Goal: Information Seeking & Learning: Compare options

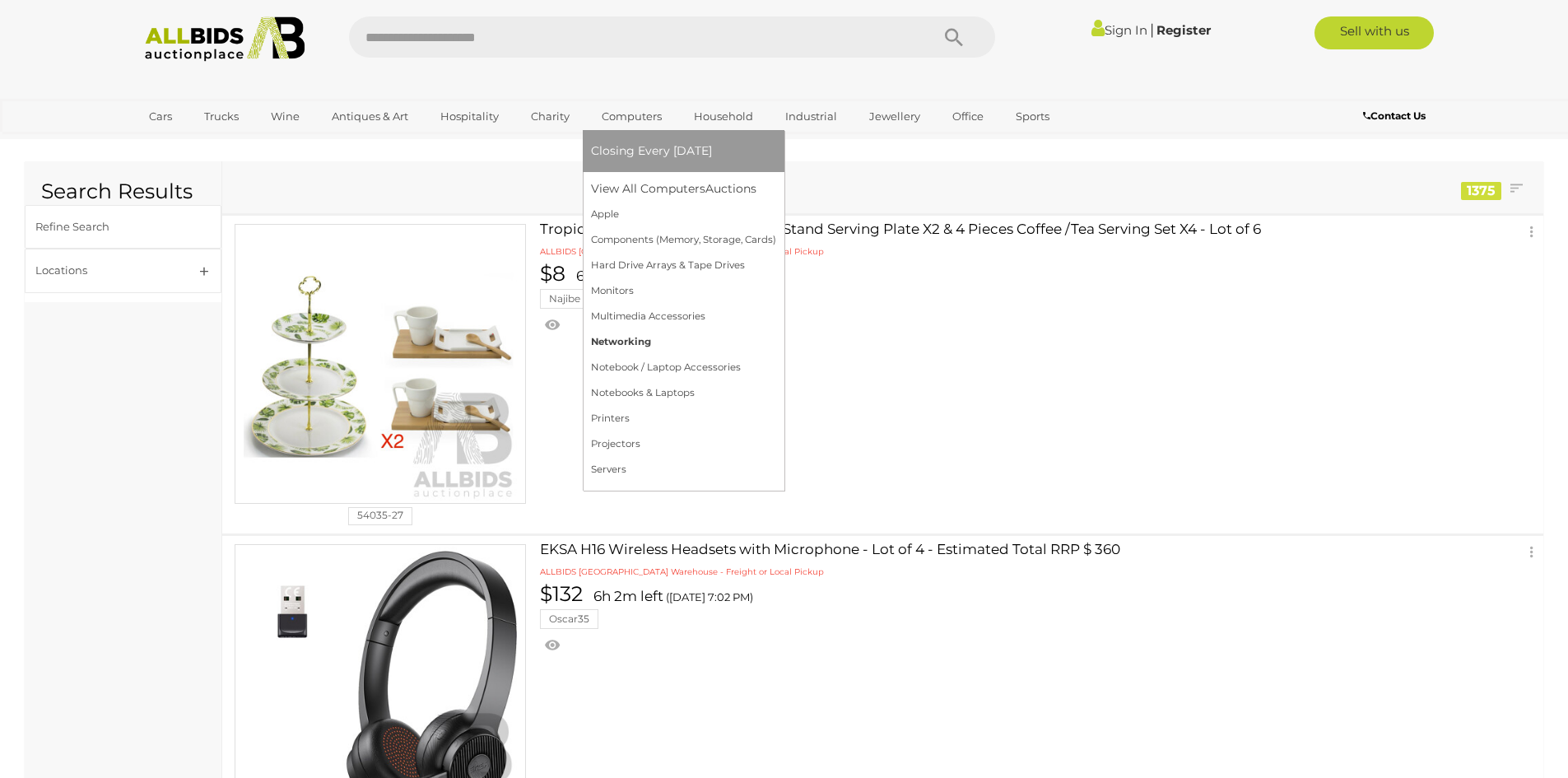
click at [631, 342] on link "Networking" at bounding box center [683, 341] width 185 height 26
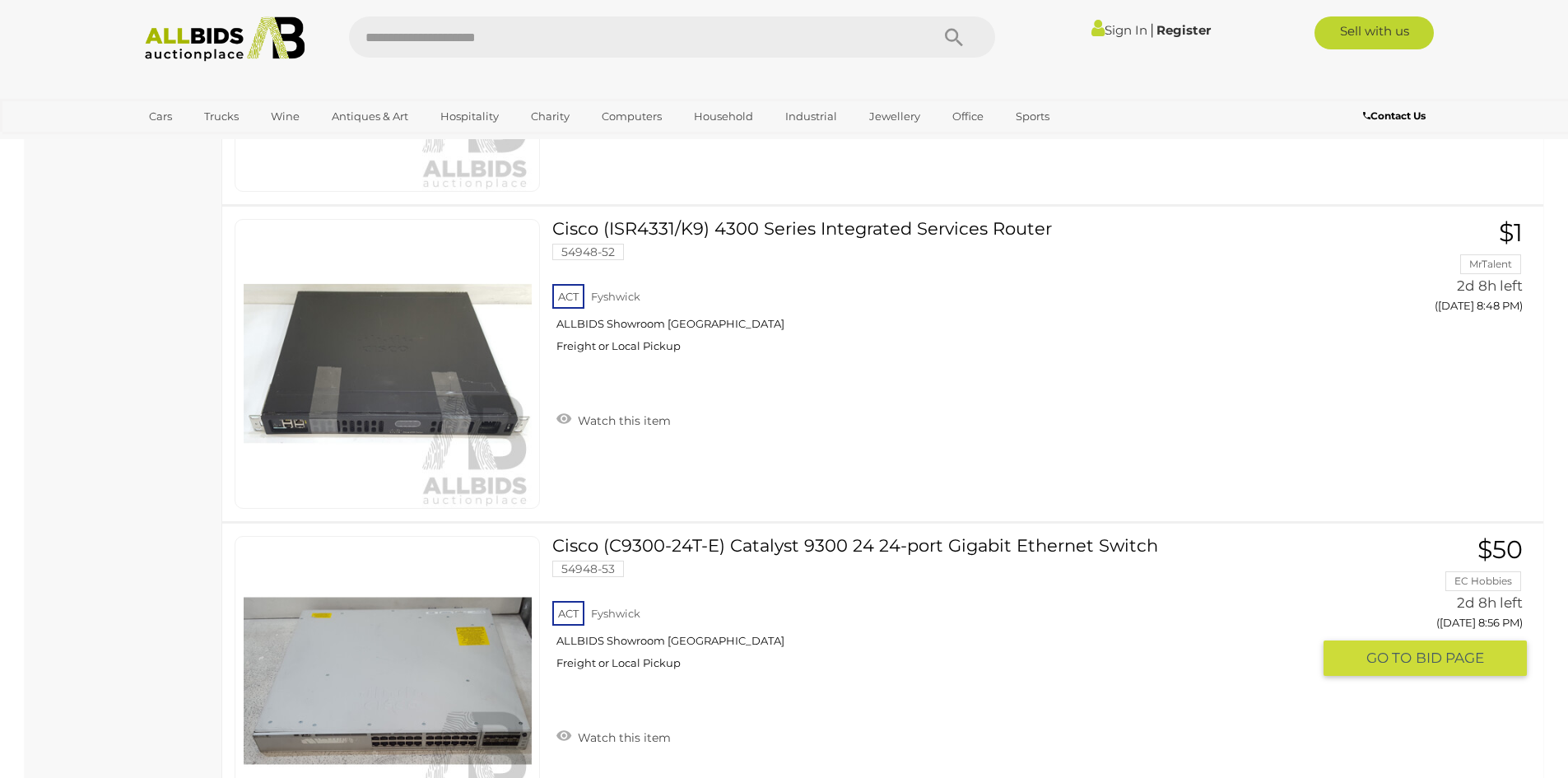
scroll to position [3539, 0]
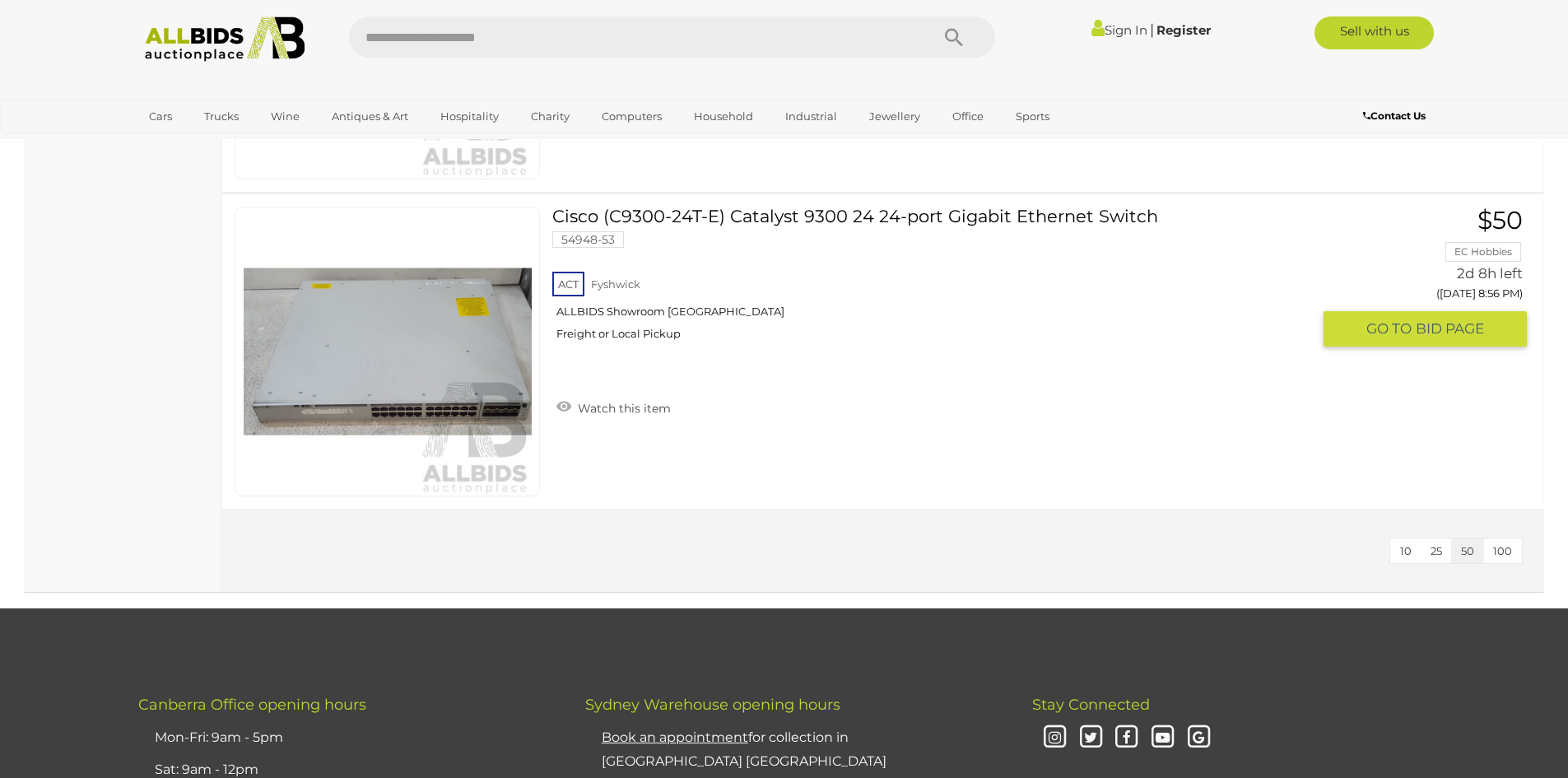
click at [637, 212] on link "Cisco (C9300-24T-E) Catalyst 9300 24 24-port Gigabit Ethernet Switch 54948-53 A…" at bounding box center [937, 279] width 746 height 146
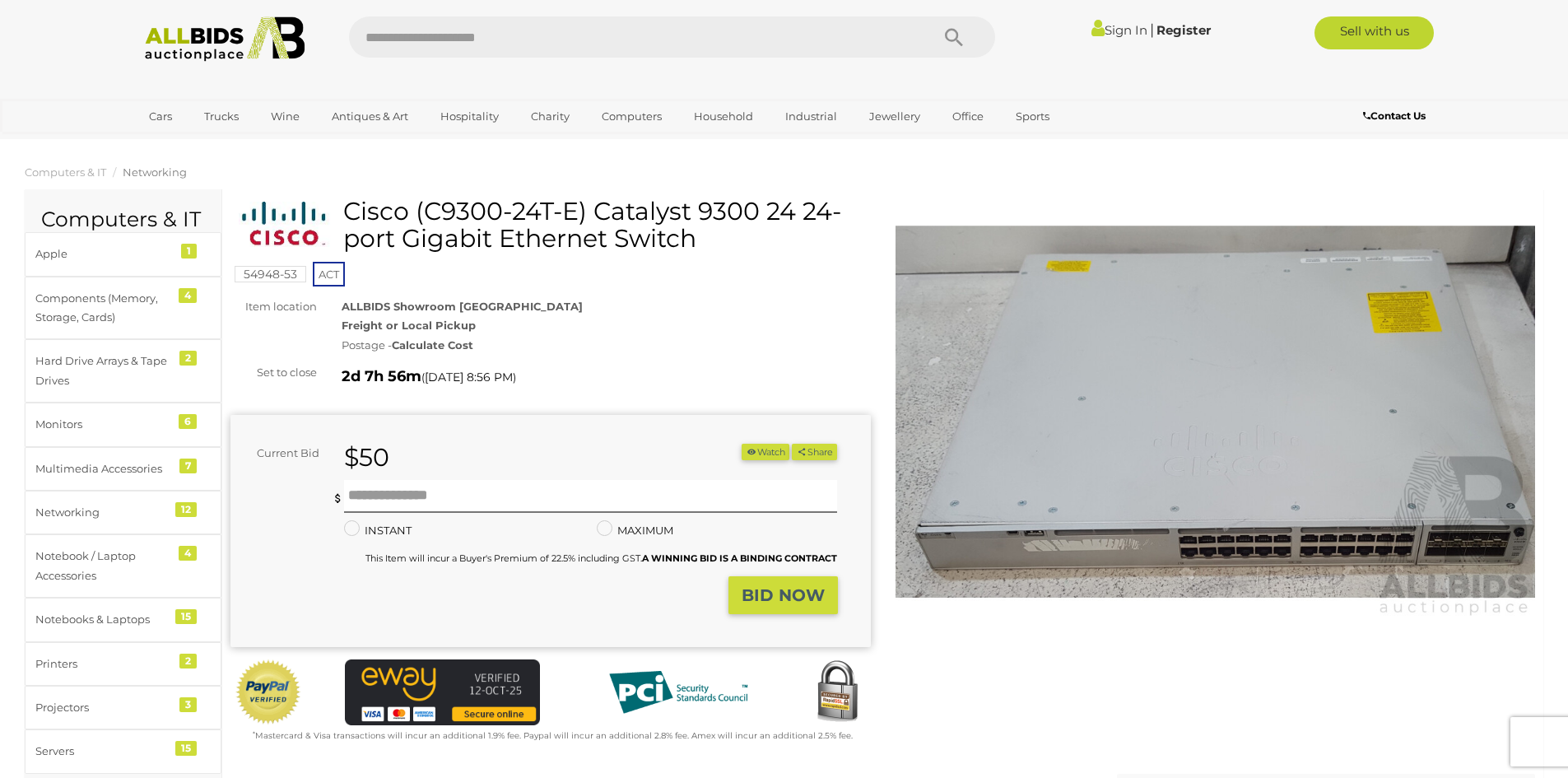
click at [1067, 484] on img at bounding box center [1215, 412] width 641 height 412
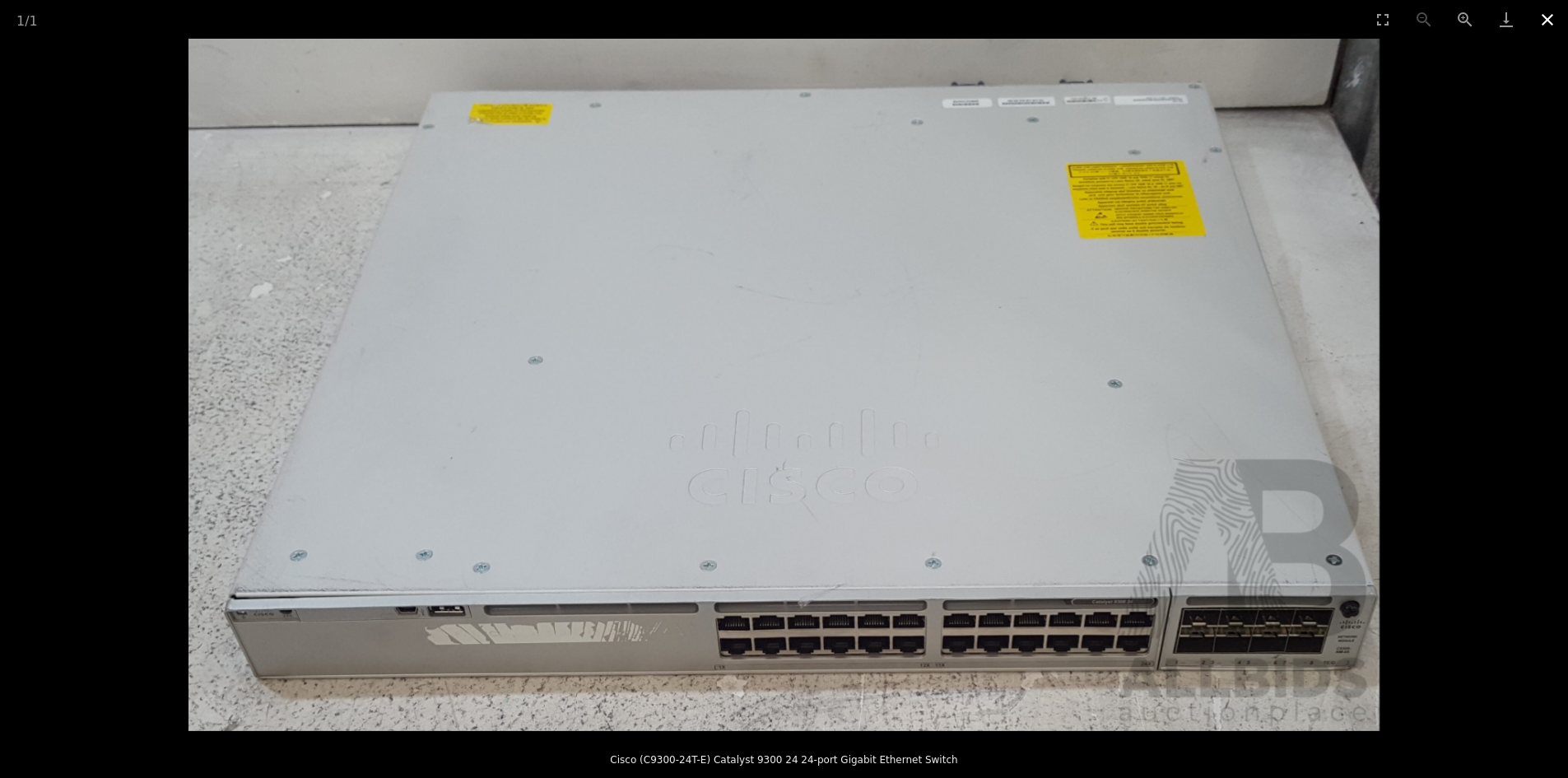
click at [1554, 24] on button "Close gallery" at bounding box center [1547, 19] width 41 height 39
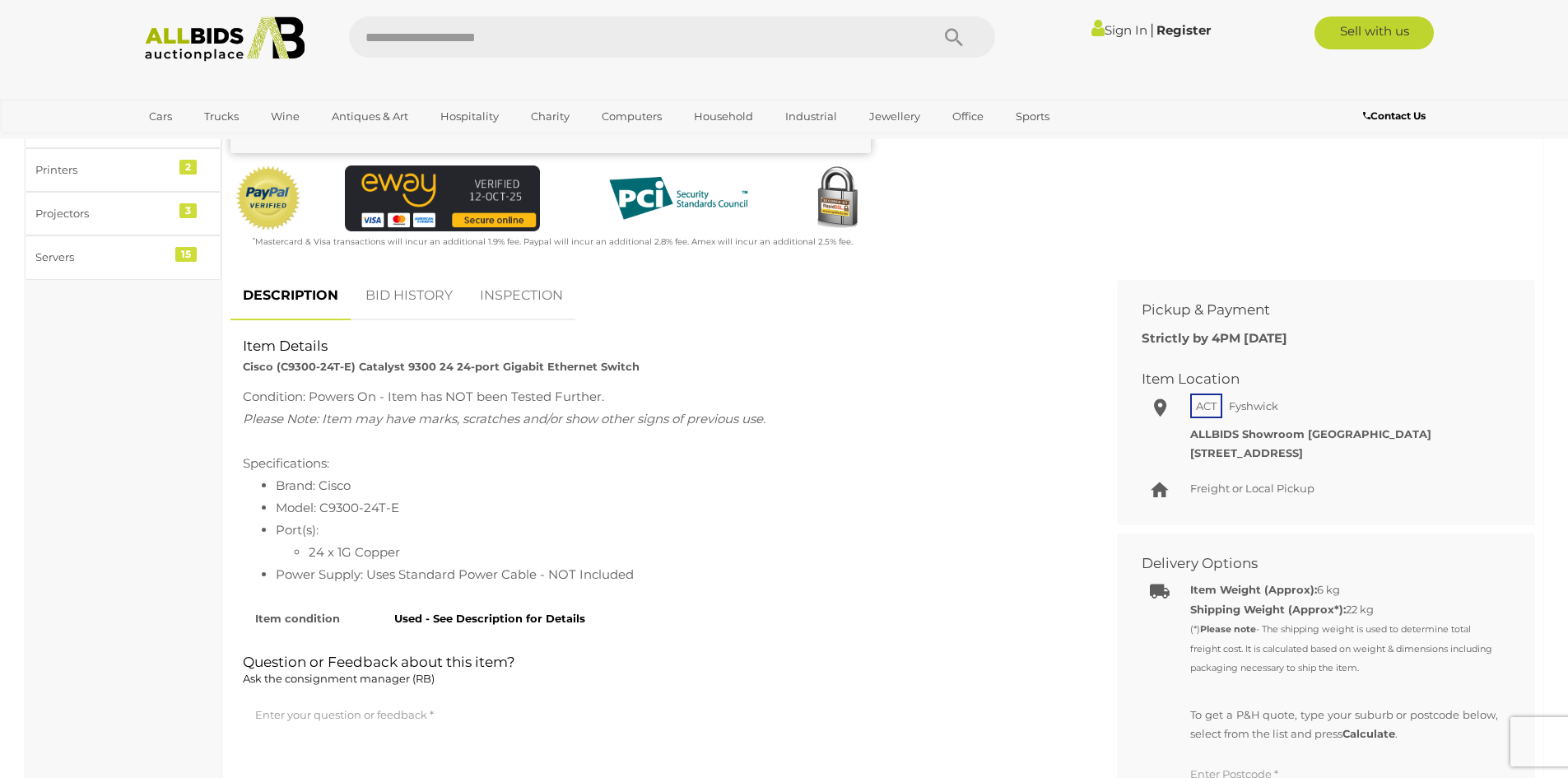
scroll to position [164, 0]
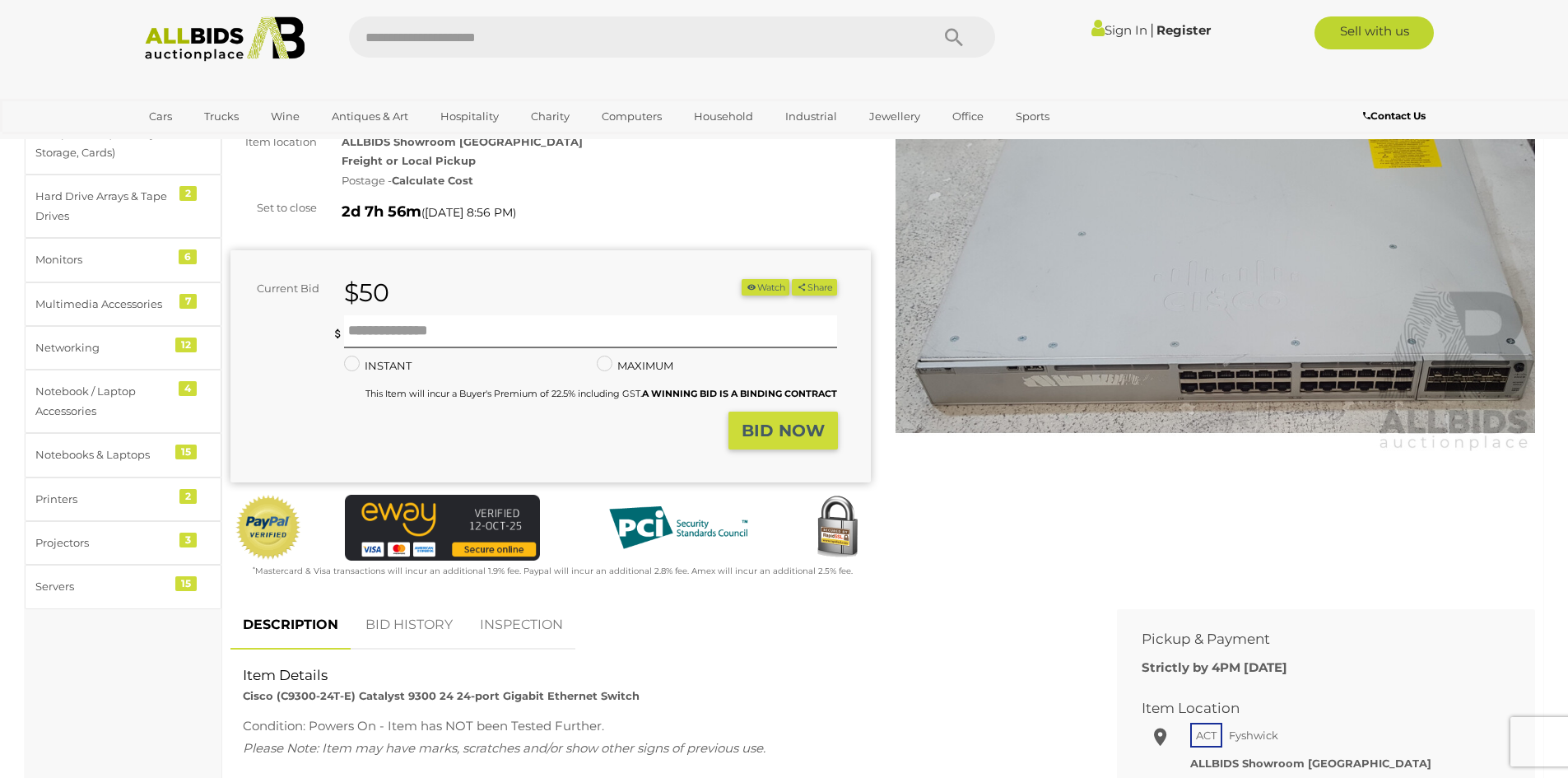
click at [1461, 386] on img at bounding box center [1215, 247] width 641 height 412
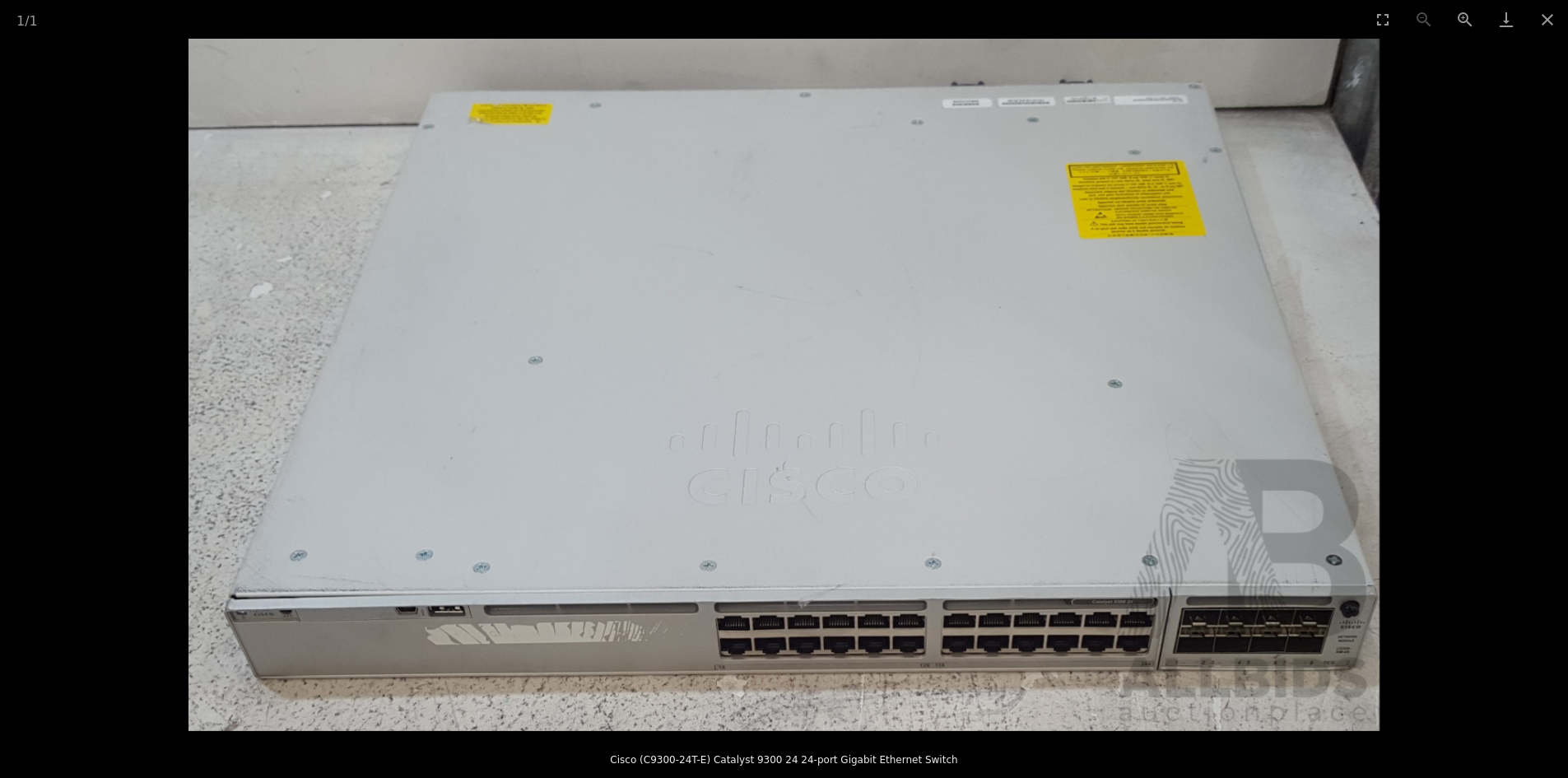
click at [1342, 668] on img at bounding box center [783, 385] width 1191 height 692
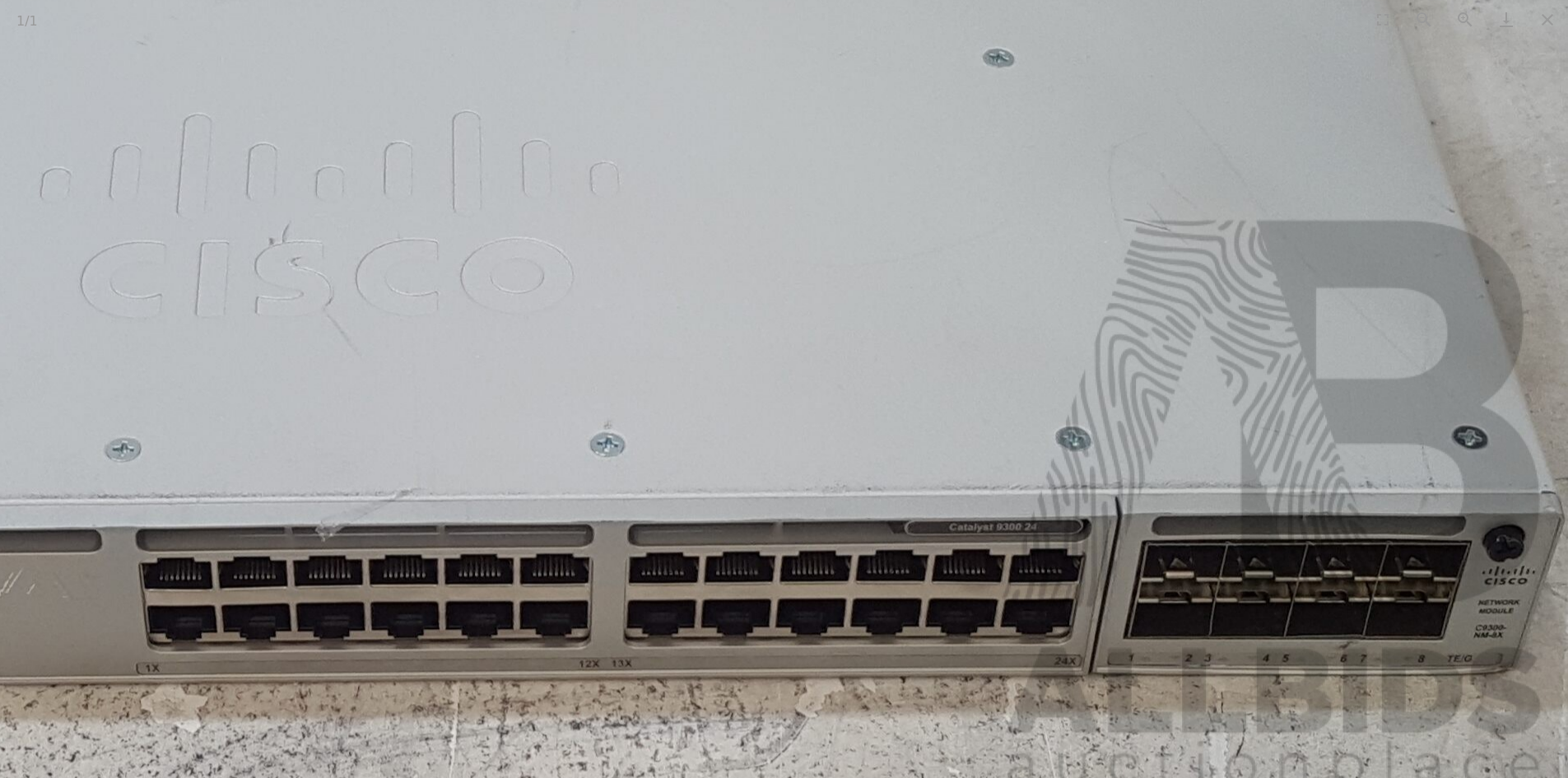
click at [1183, 361] on img at bounding box center [286, 60] width 2565 height 1490
click at [1549, 21] on button "Close gallery" at bounding box center [1547, 19] width 41 height 39
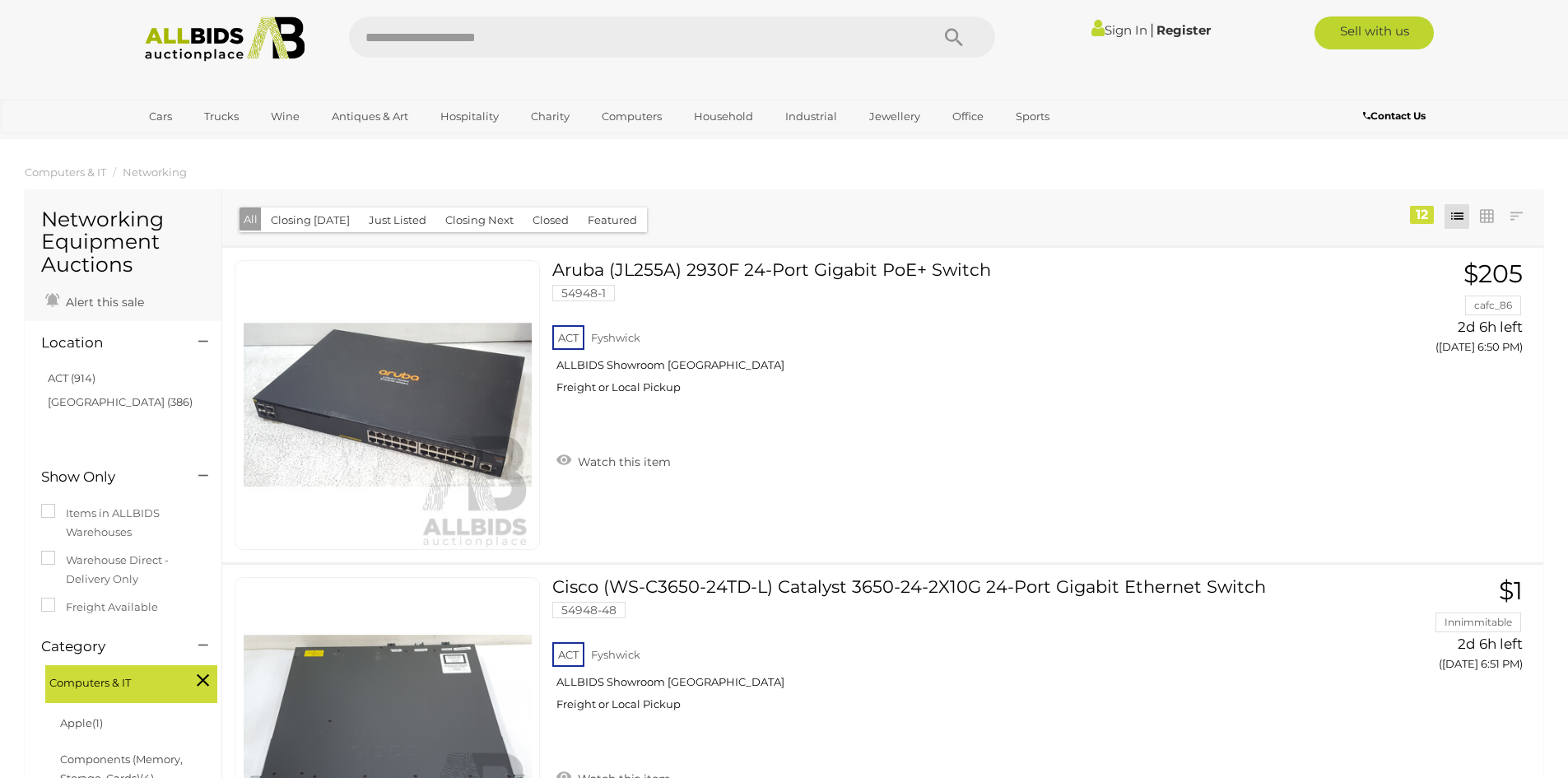
scroll to position [3646, 0]
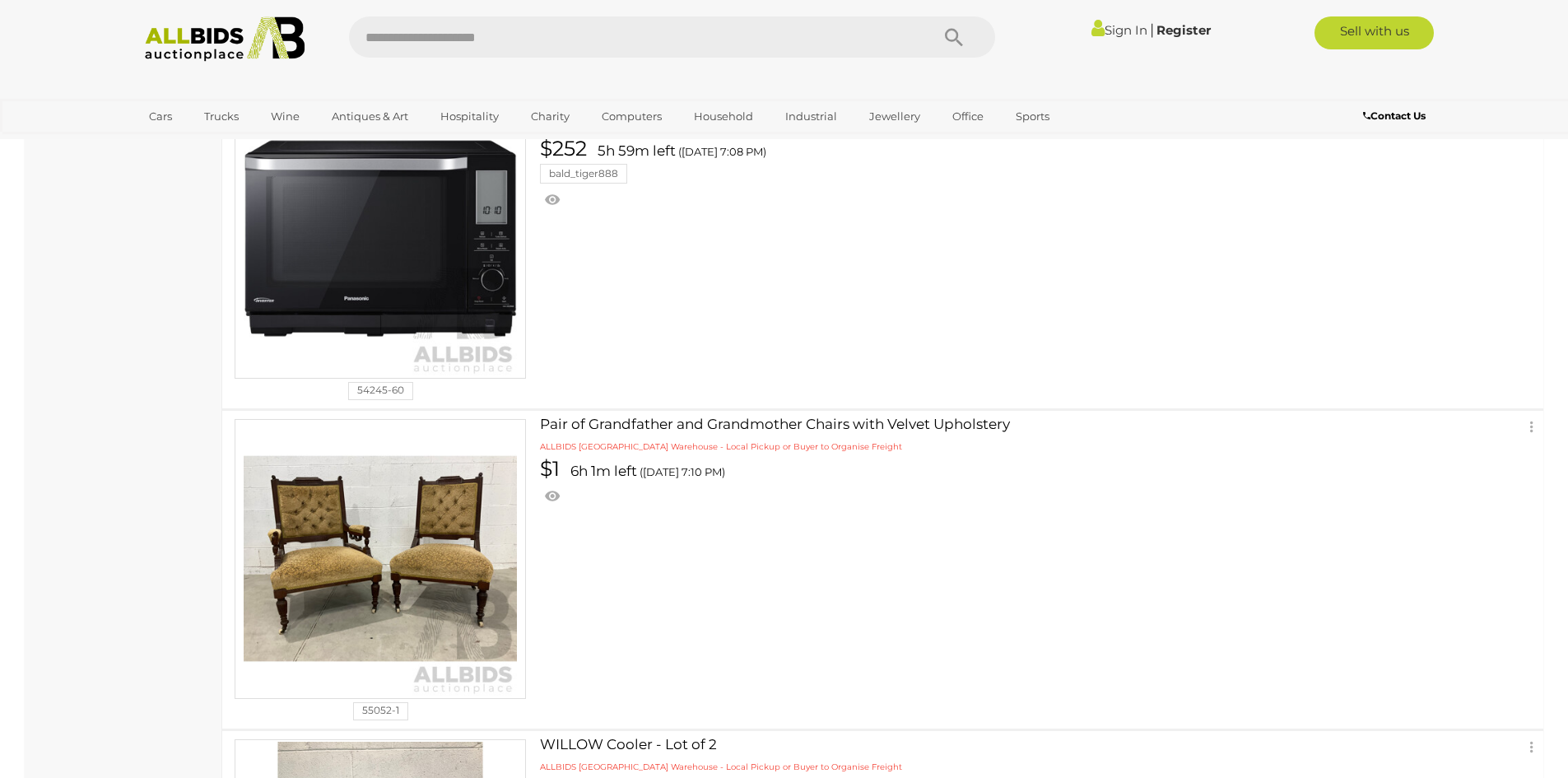
scroll to position [494, 0]
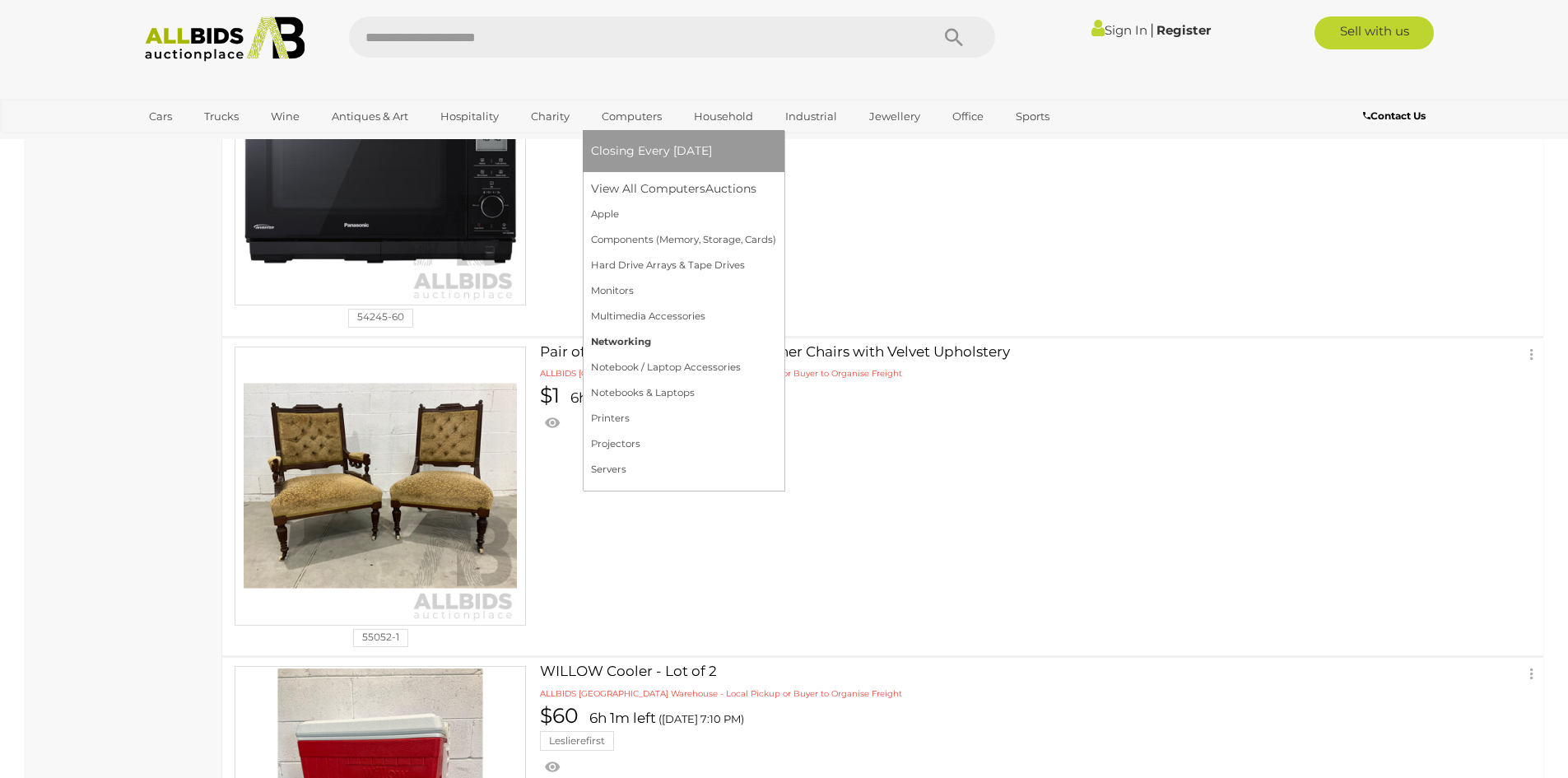
click at [619, 338] on link "Networking" at bounding box center [683, 341] width 185 height 26
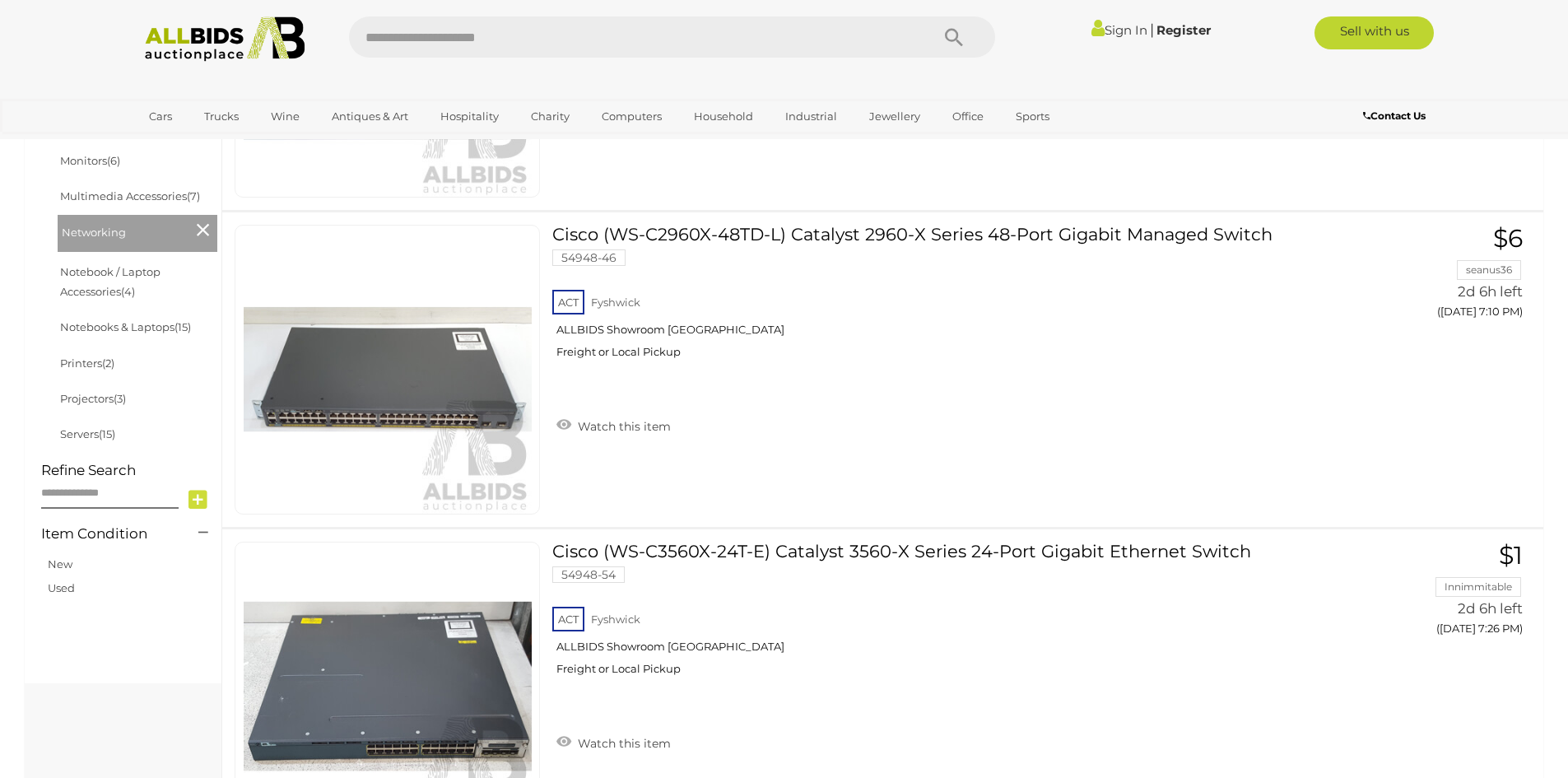
scroll to position [176, 0]
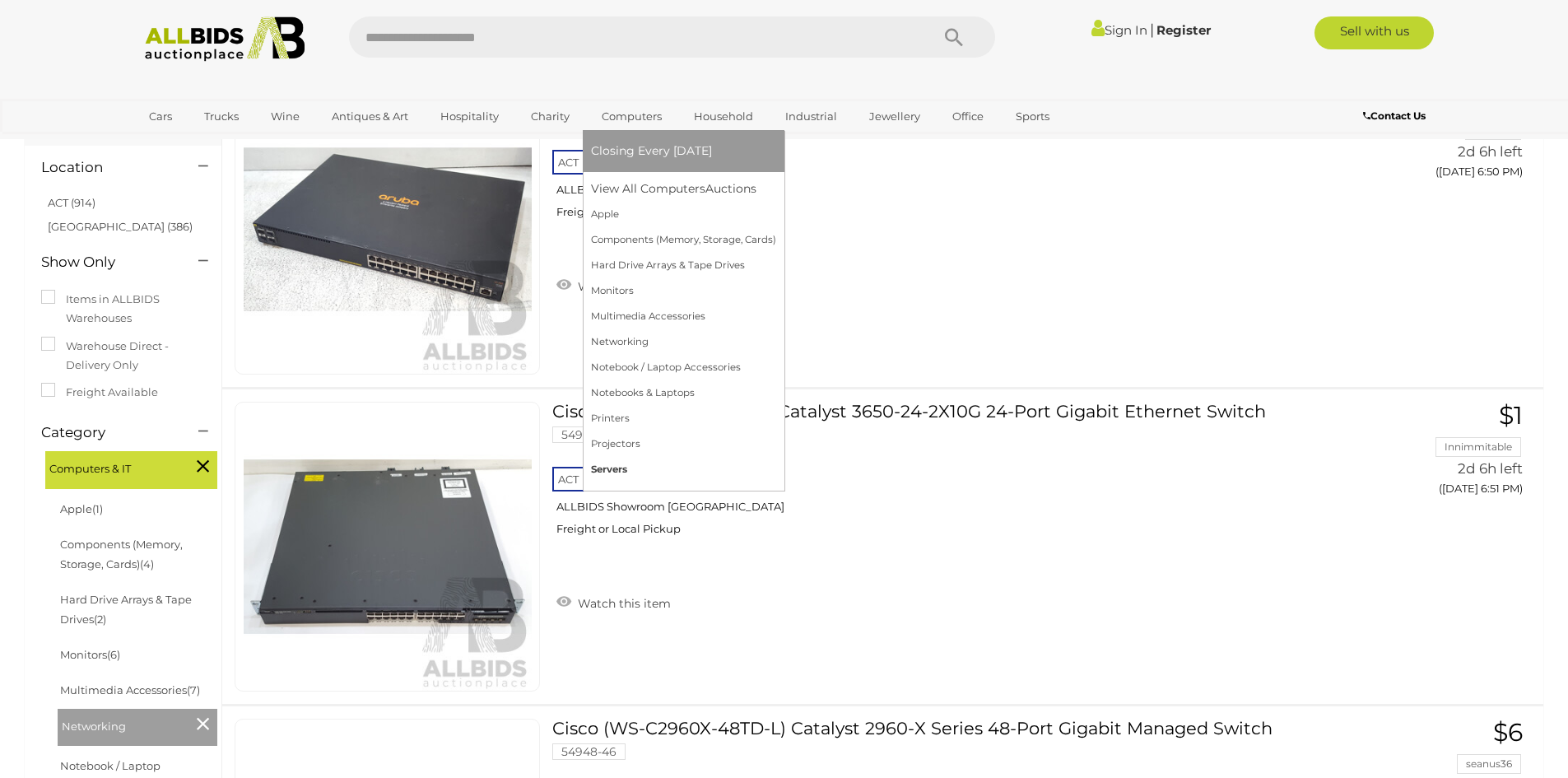
click at [614, 461] on link "Servers" at bounding box center [683, 469] width 185 height 26
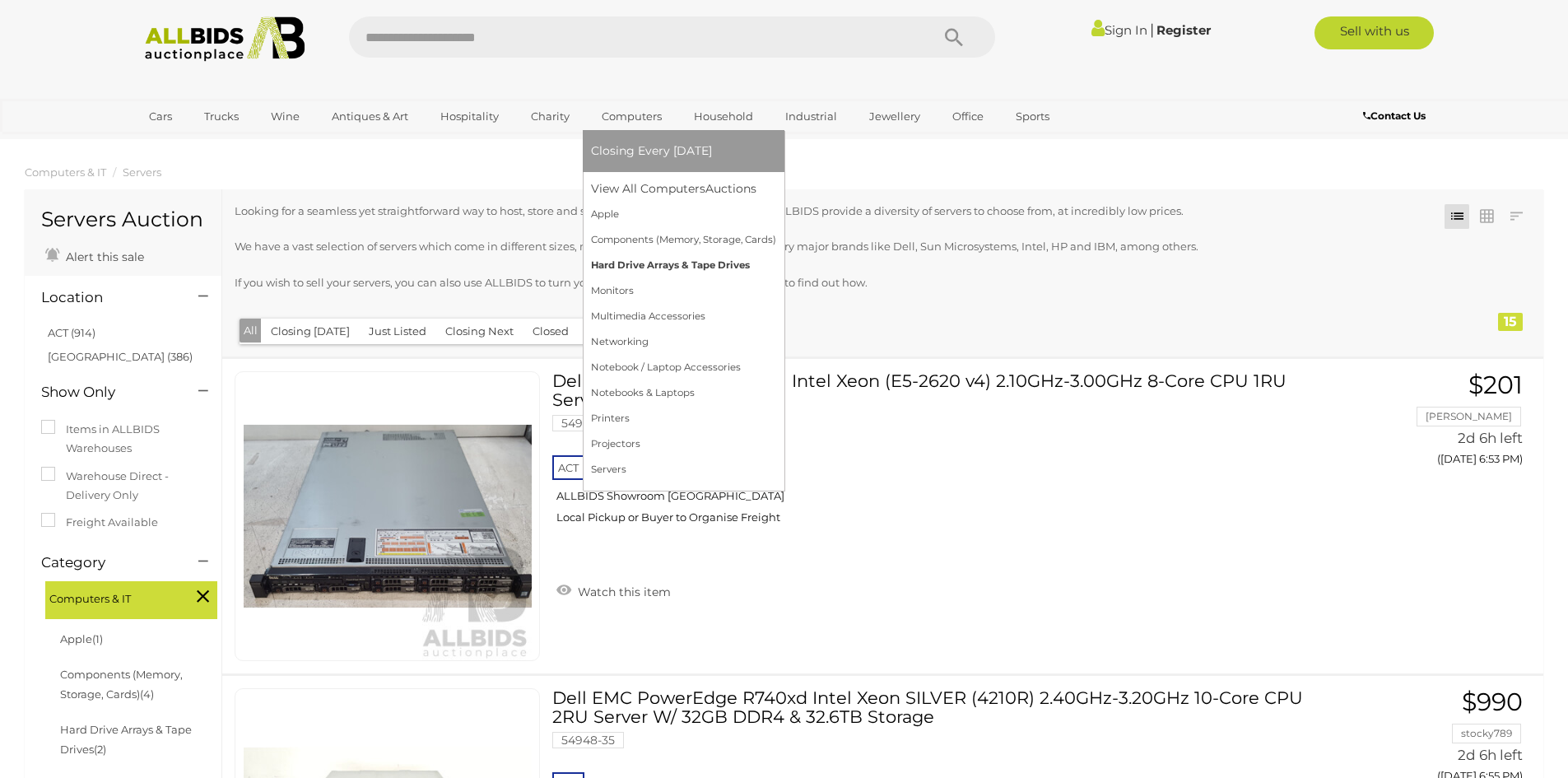
click at [619, 268] on link "Hard Drive Arrays & Tape Drives" at bounding box center [683, 265] width 185 height 26
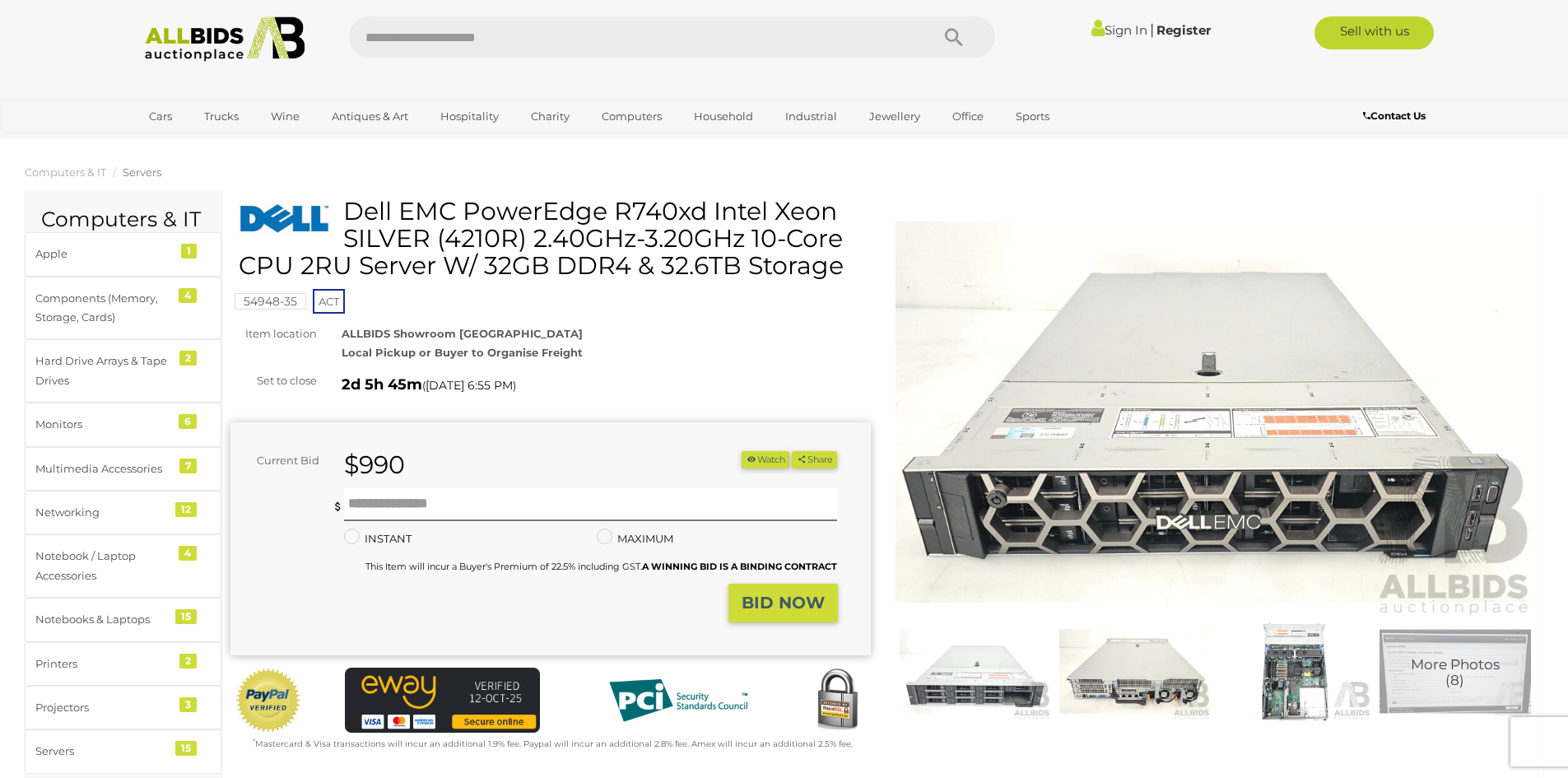
click at [1116, 398] on img at bounding box center [1215, 412] width 641 height 412
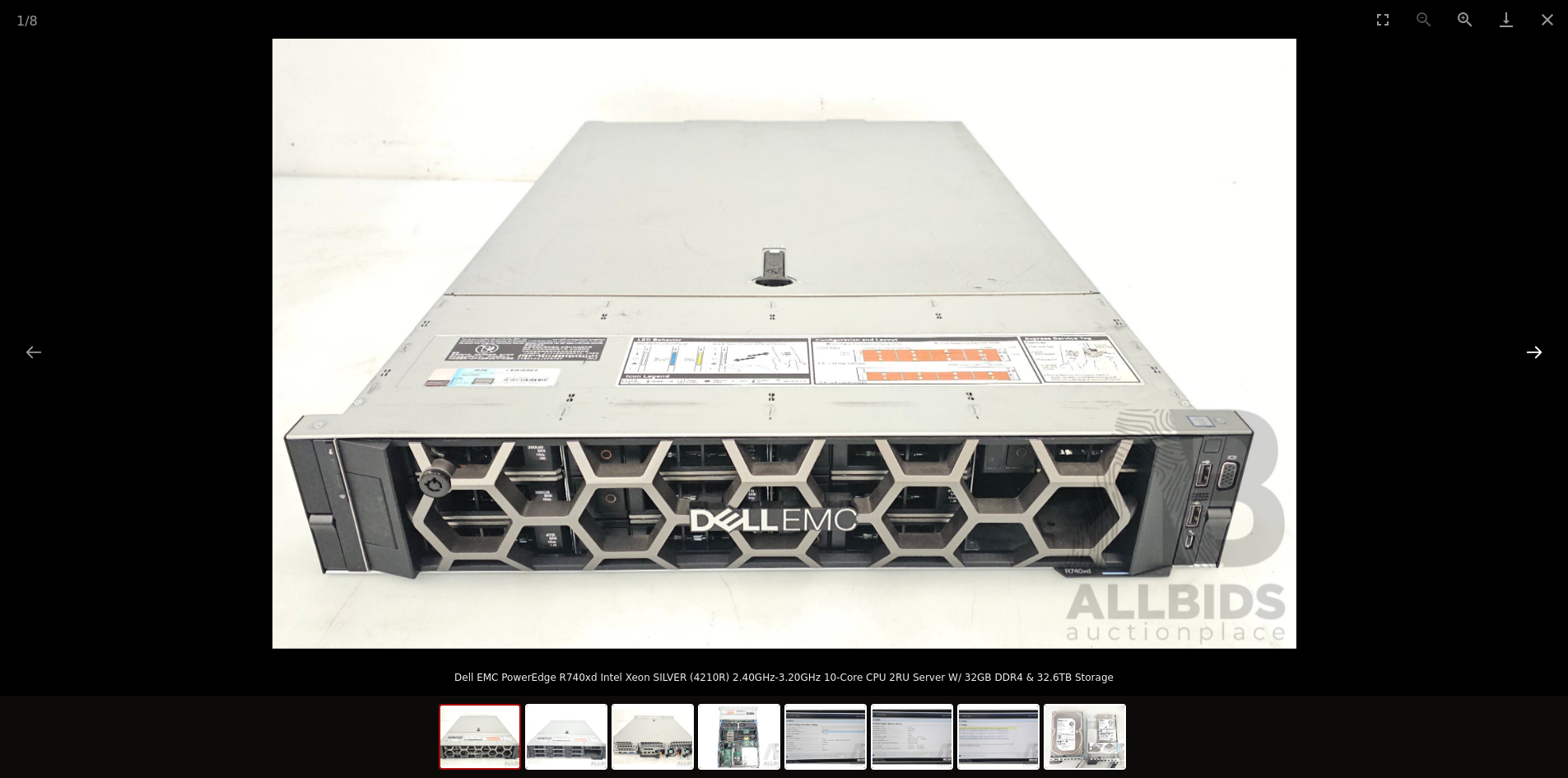
click at [1535, 347] on button "Next slide" at bounding box center [1534, 351] width 34 height 32
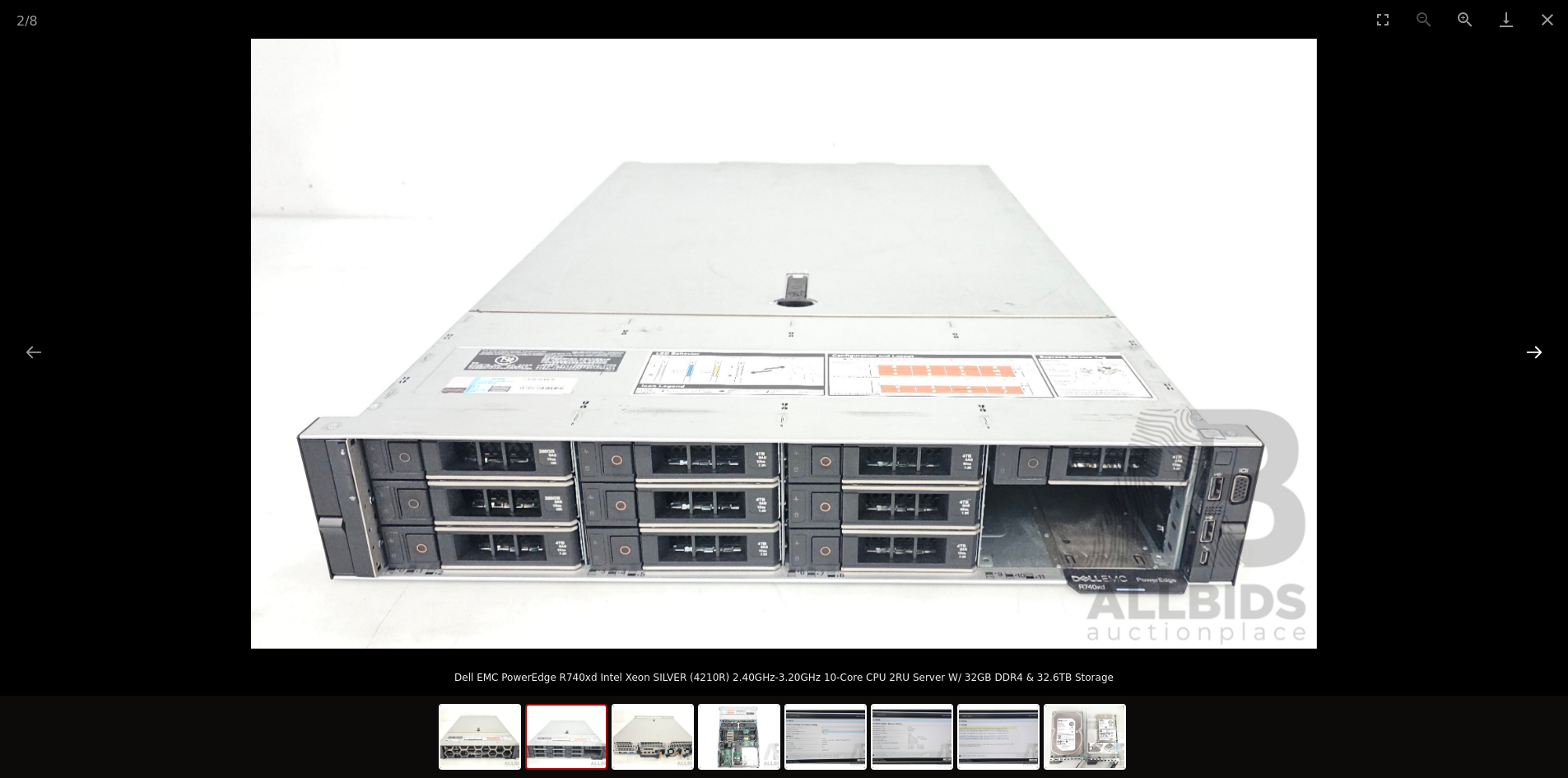
click at [1529, 353] on button "Next slide" at bounding box center [1534, 351] width 34 height 32
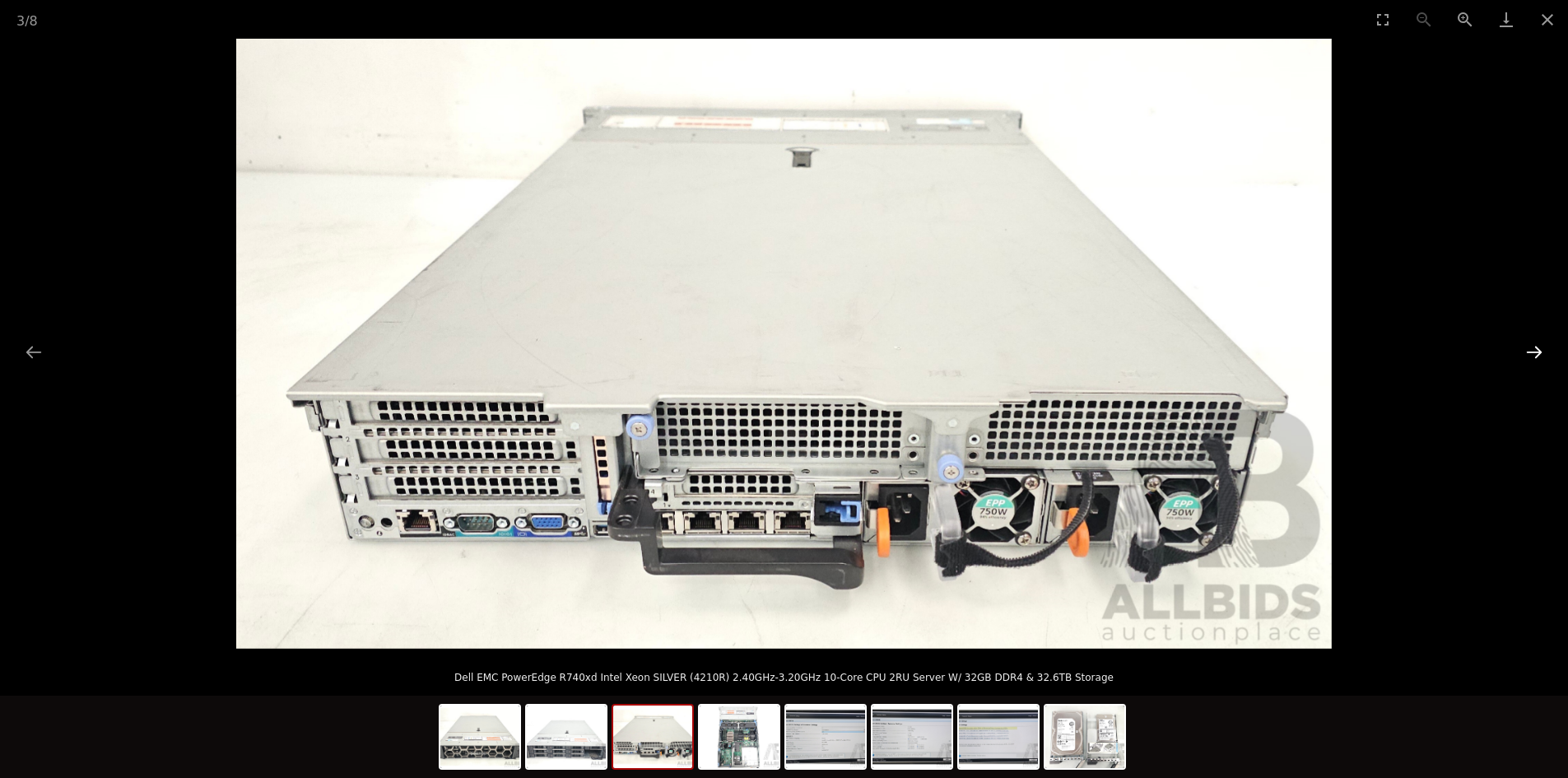
click at [1529, 353] on button "Next slide" at bounding box center [1534, 351] width 34 height 32
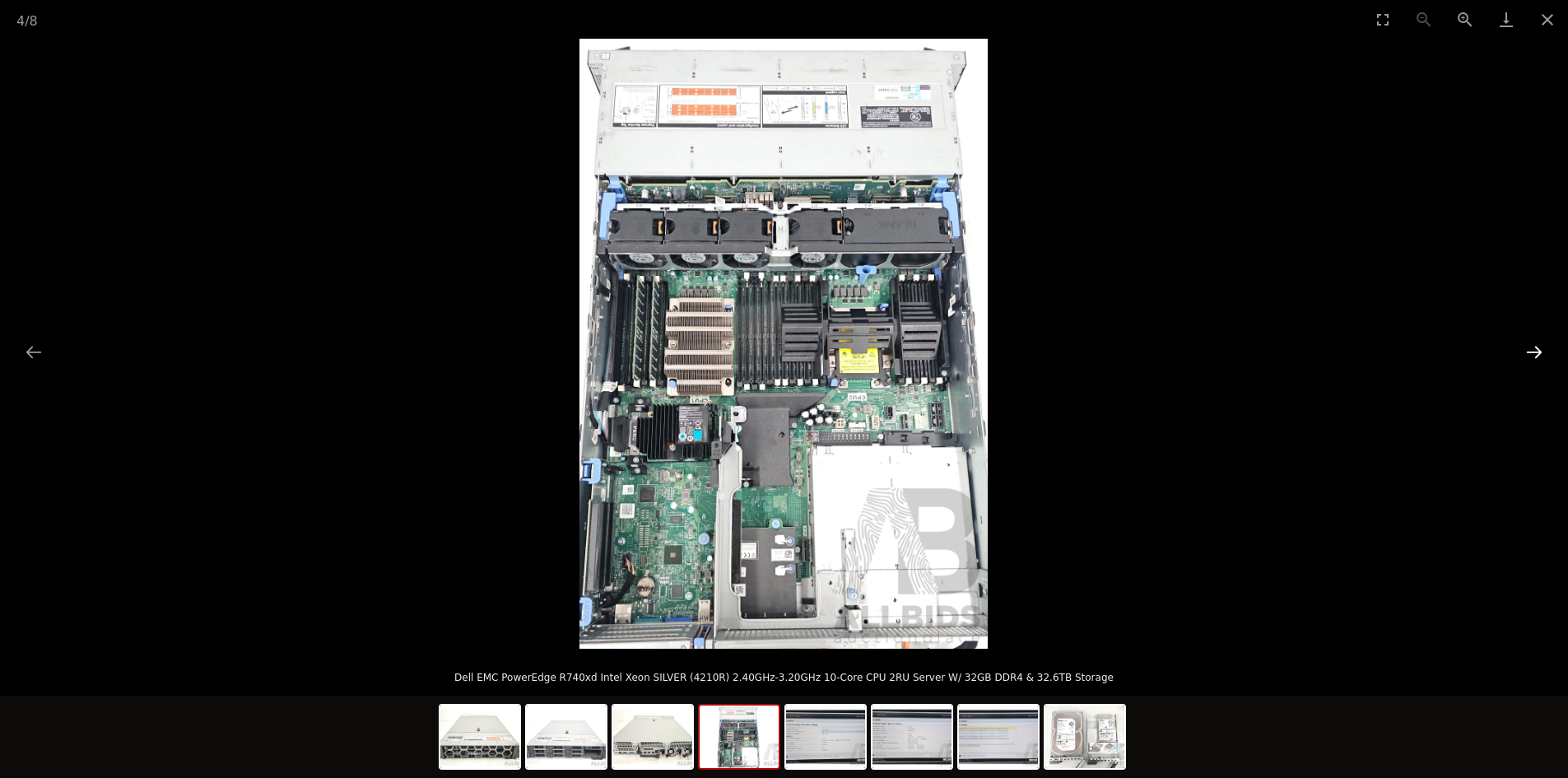
click at [1529, 353] on button "Next slide" at bounding box center [1534, 351] width 34 height 32
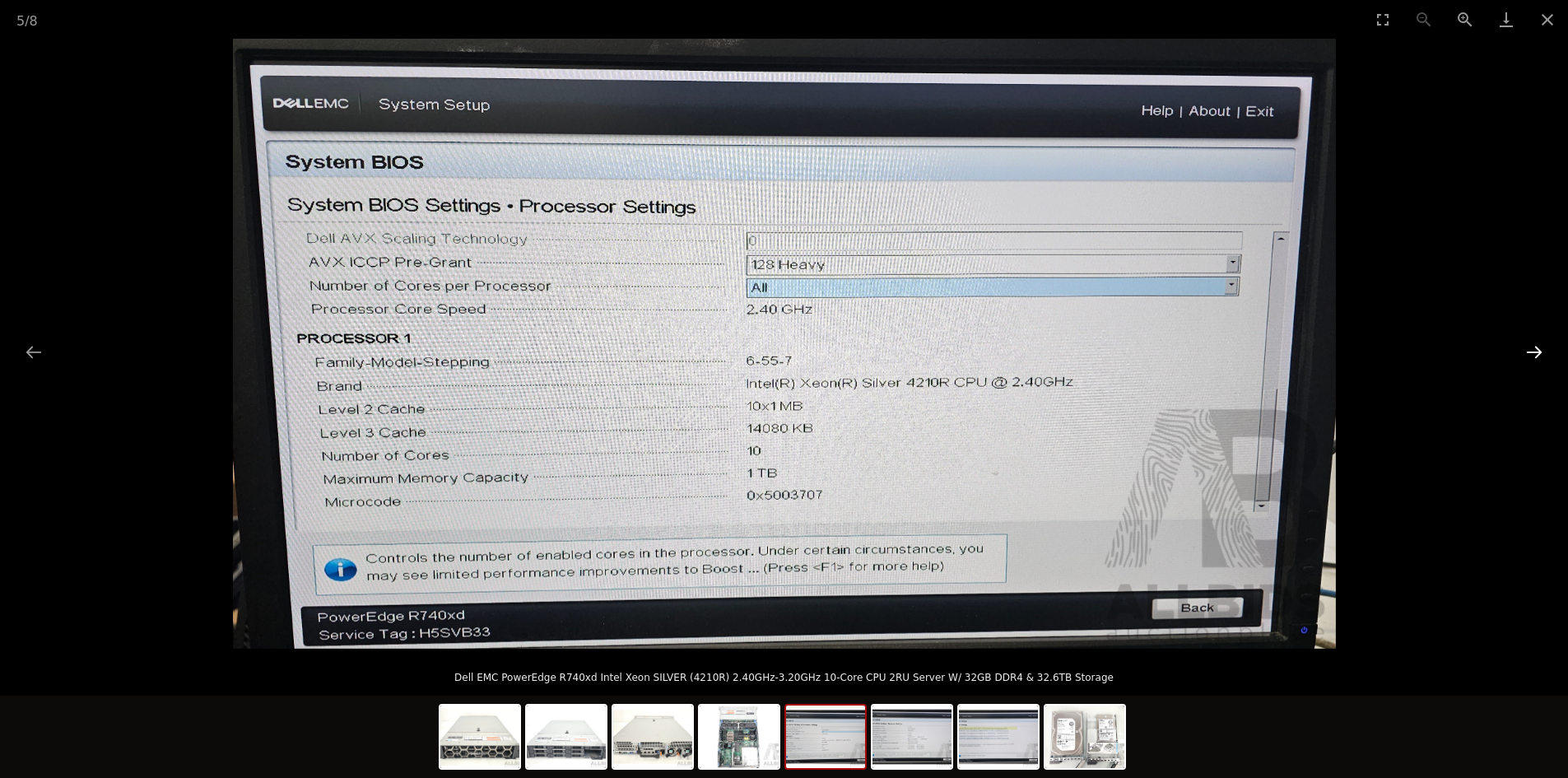
click at [1529, 353] on button "Next slide" at bounding box center [1534, 351] width 34 height 32
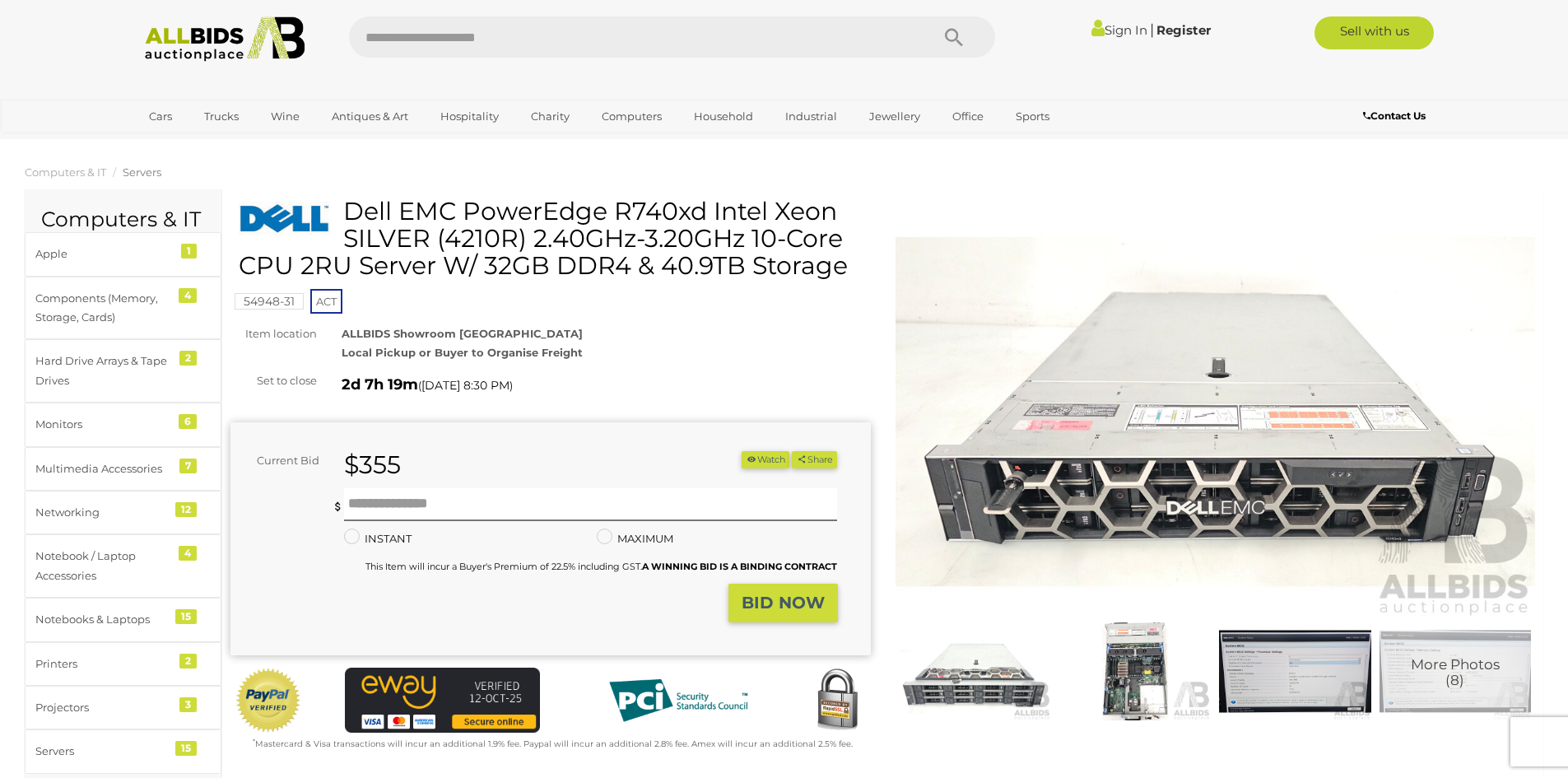
click at [1193, 491] on img at bounding box center [1215, 412] width 641 height 412
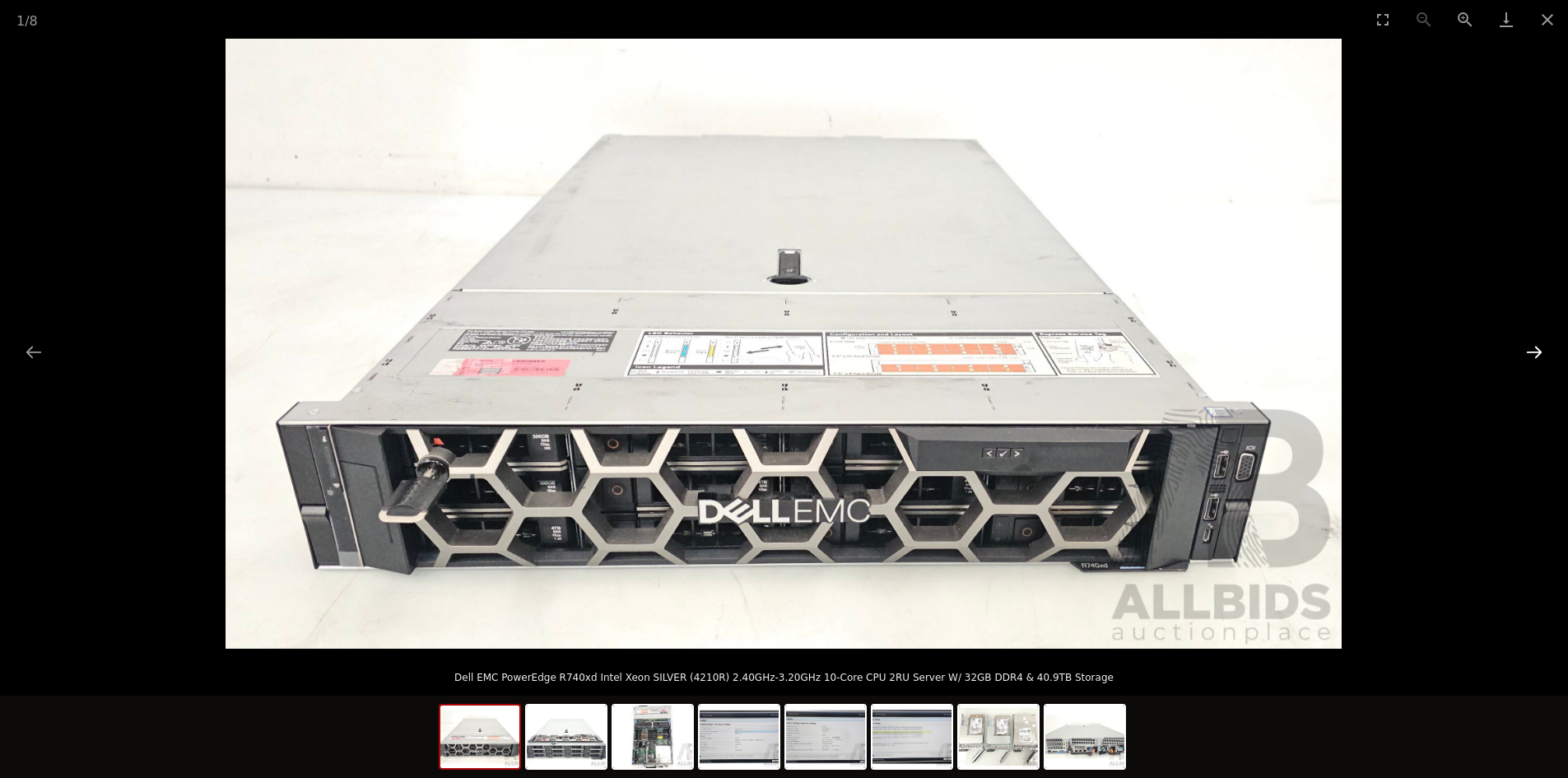
click at [1535, 344] on button "Next slide" at bounding box center [1534, 351] width 34 height 32
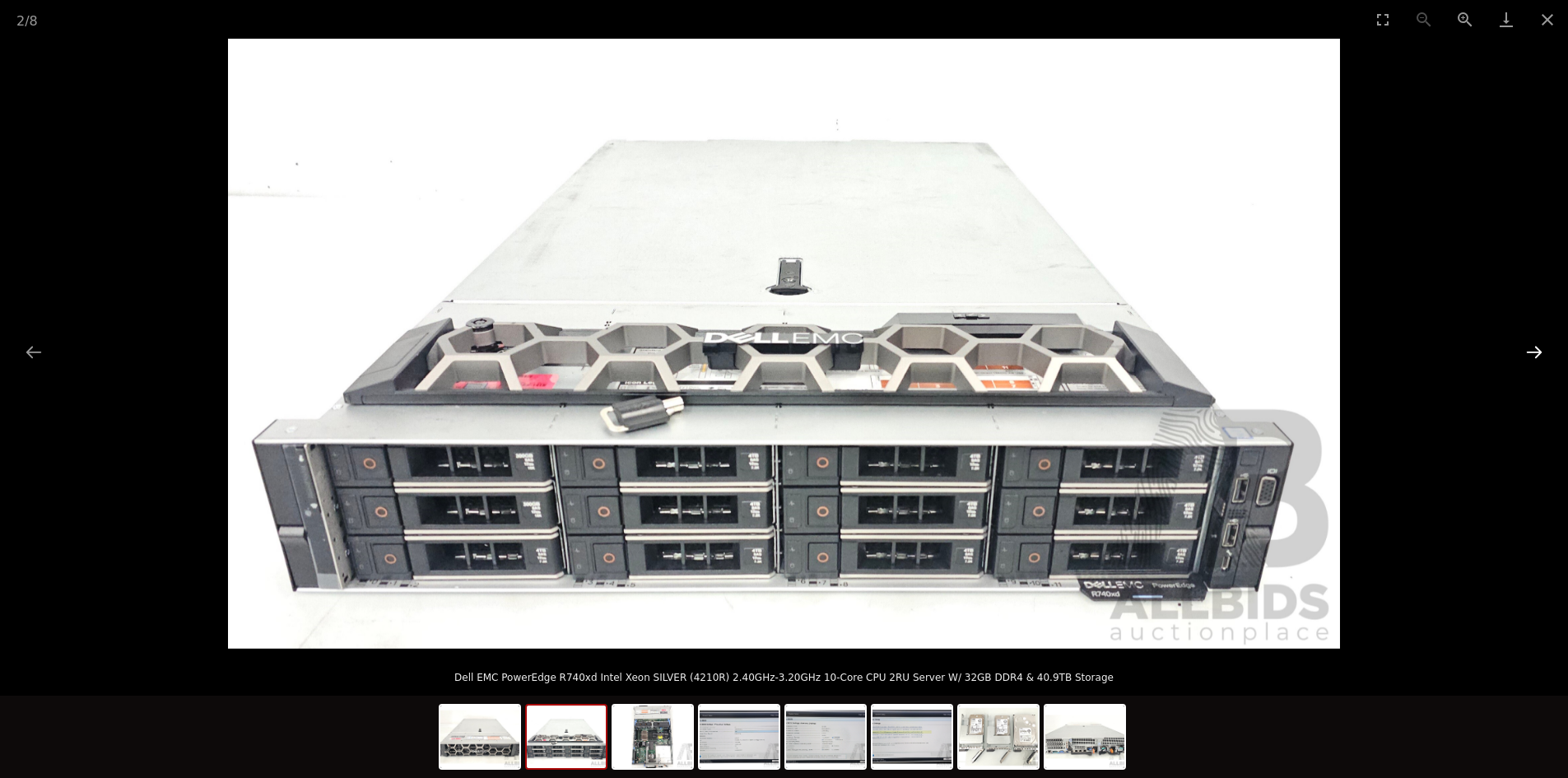
click at [1535, 346] on button "Next slide" at bounding box center [1534, 351] width 34 height 32
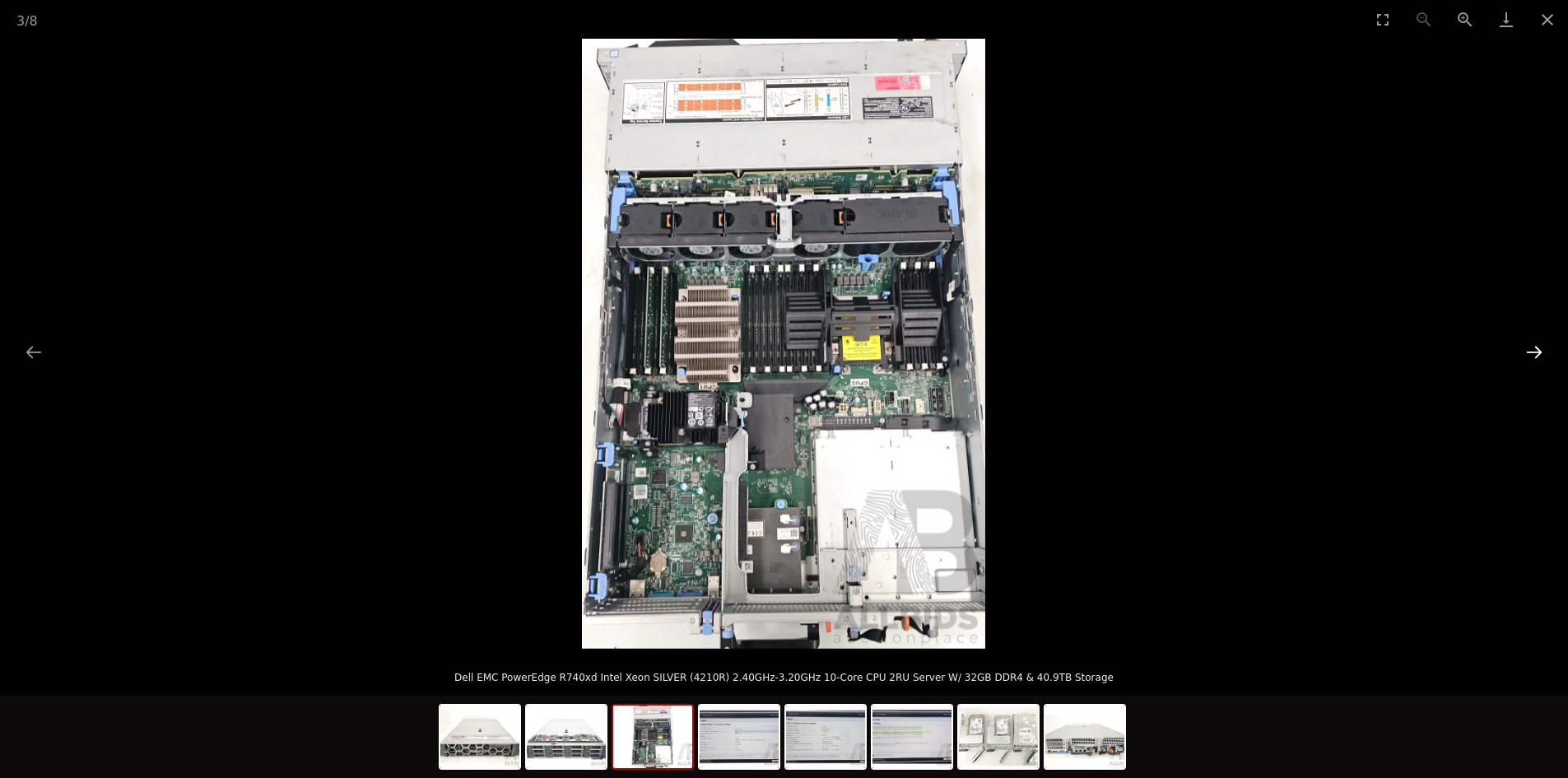
click at [1520, 337] on button "Next slide" at bounding box center [1534, 351] width 34 height 32
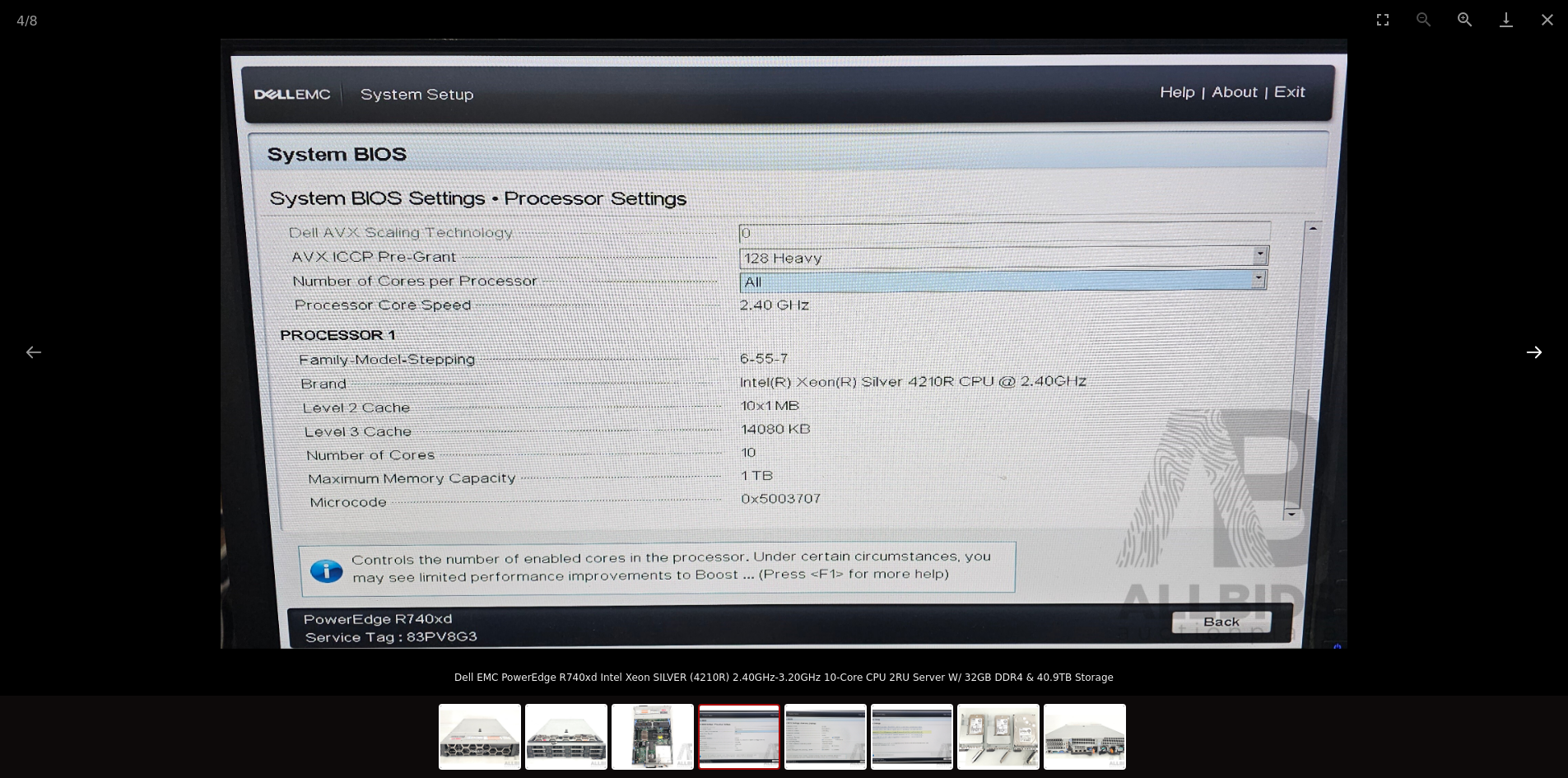
click at [1522, 345] on button "Next slide" at bounding box center [1534, 351] width 34 height 32
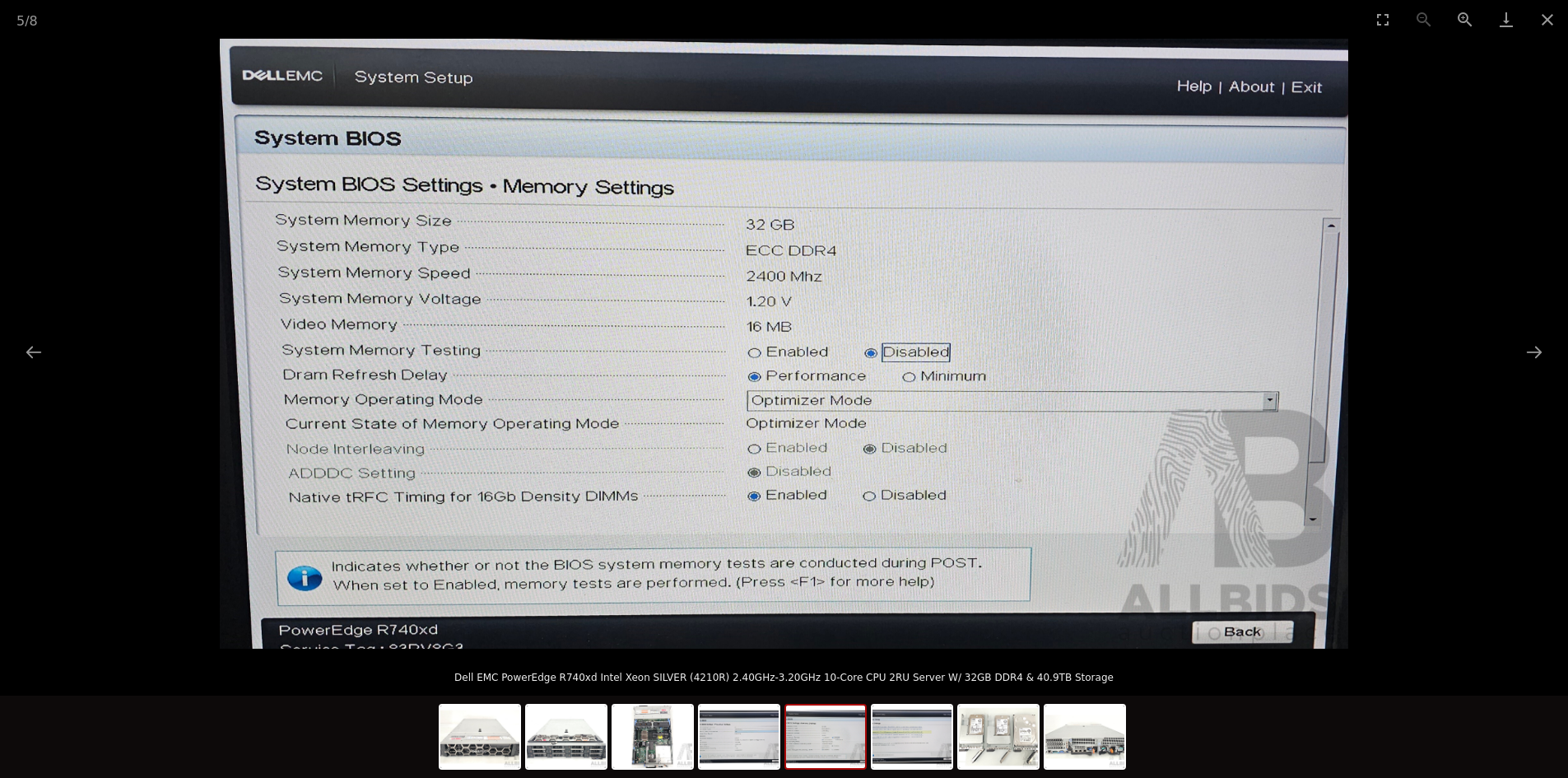
click at [1516, 343] on picture at bounding box center [784, 344] width 1568 height 610
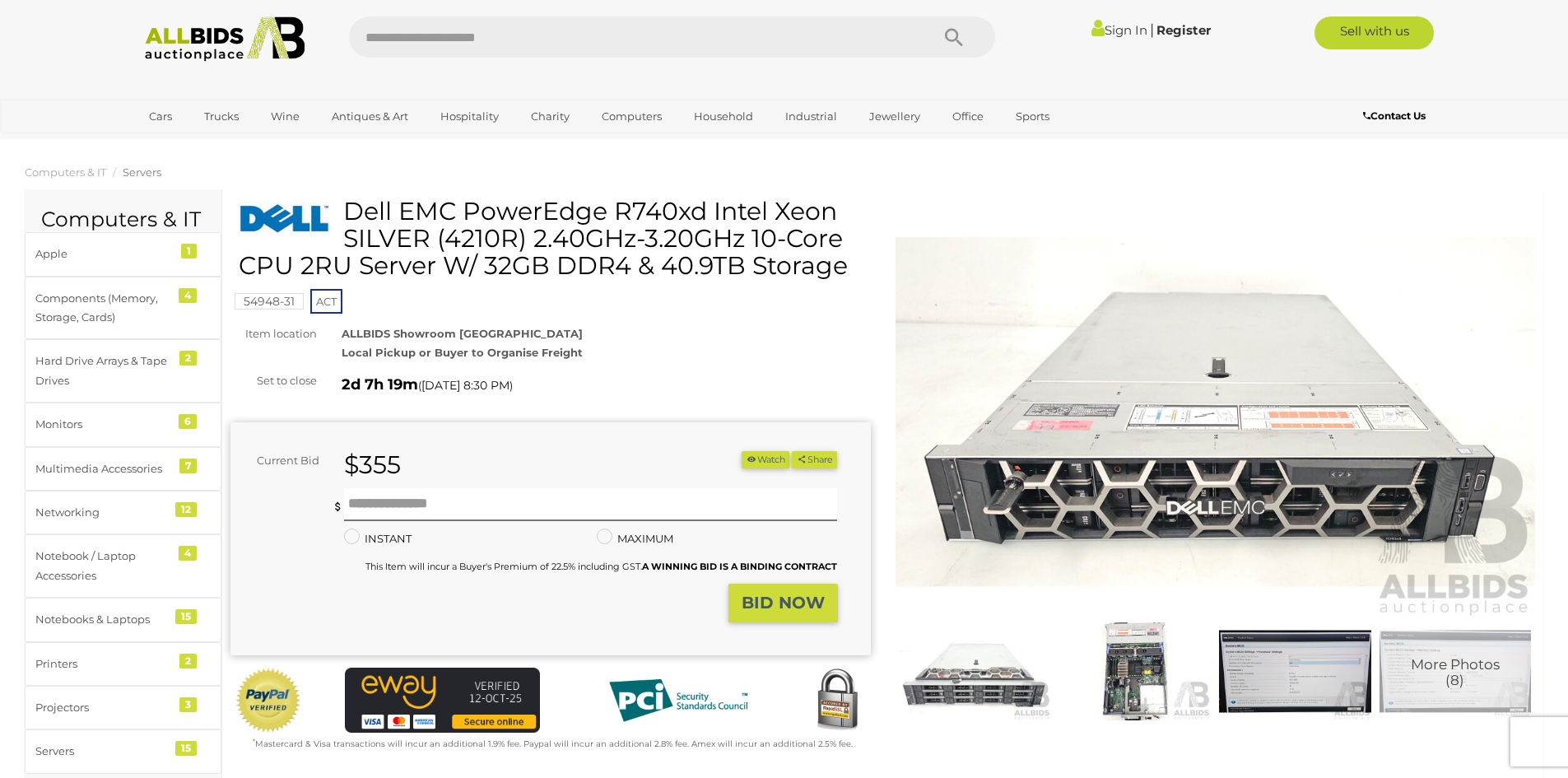
click at [1401, 672] on img at bounding box center [1455, 671] width 151 height 98
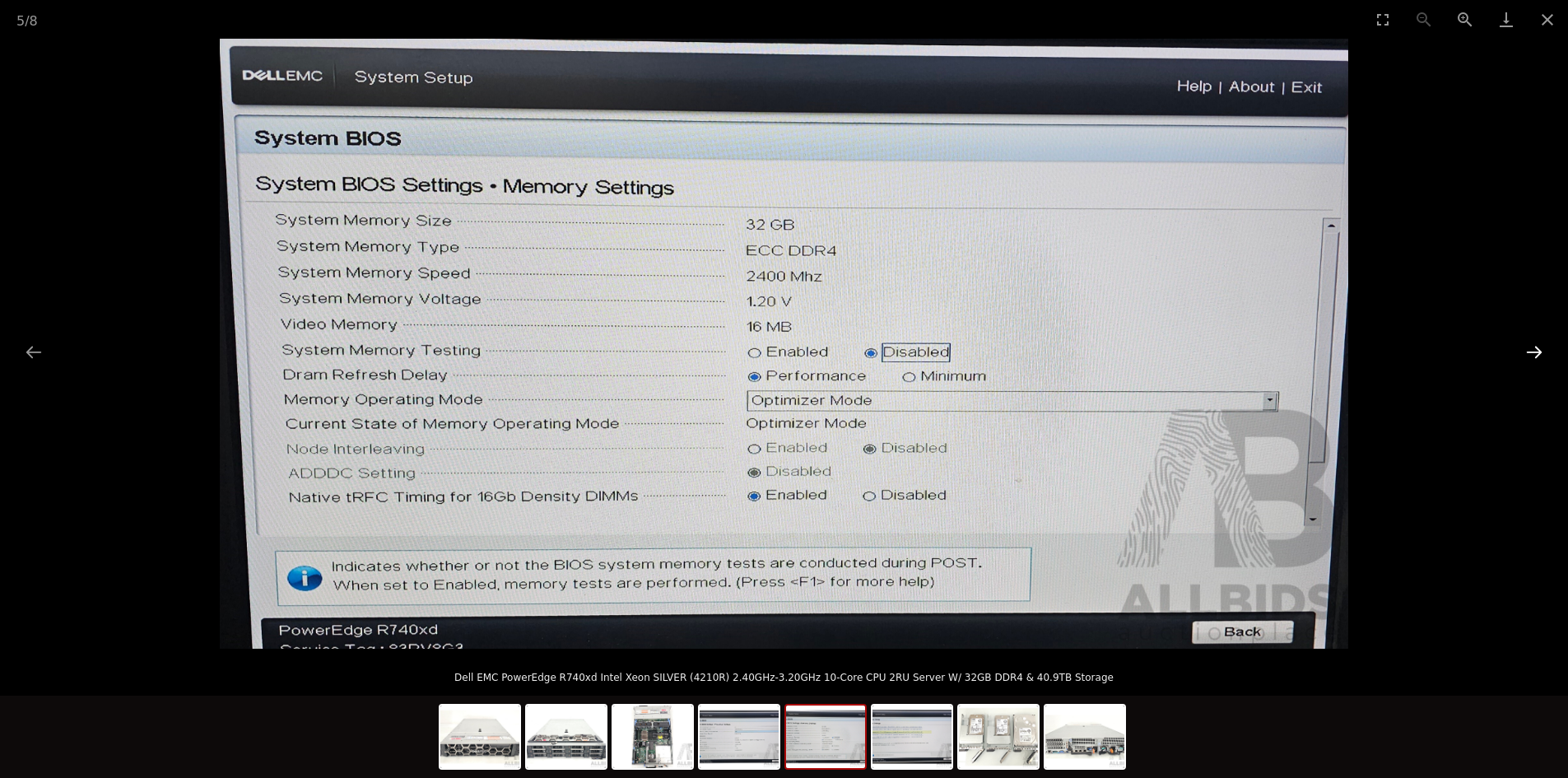
click at [1535, 353] on button "Next slide" at bounding box center [1534, 351] width 34 height 32
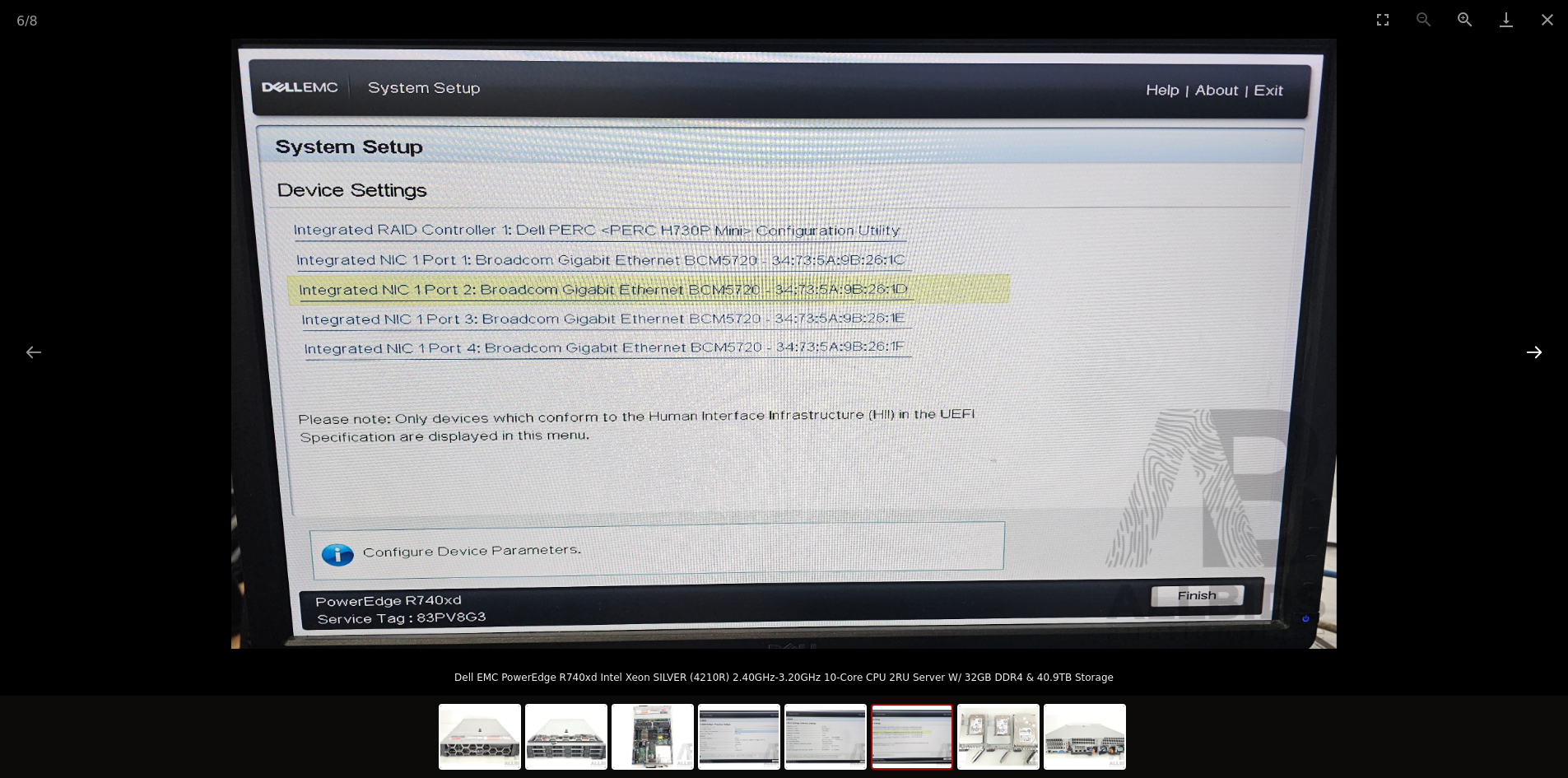
click at [1535, 353] on button "Next slide" at bounding box center [1534, 351] width 34 height 32
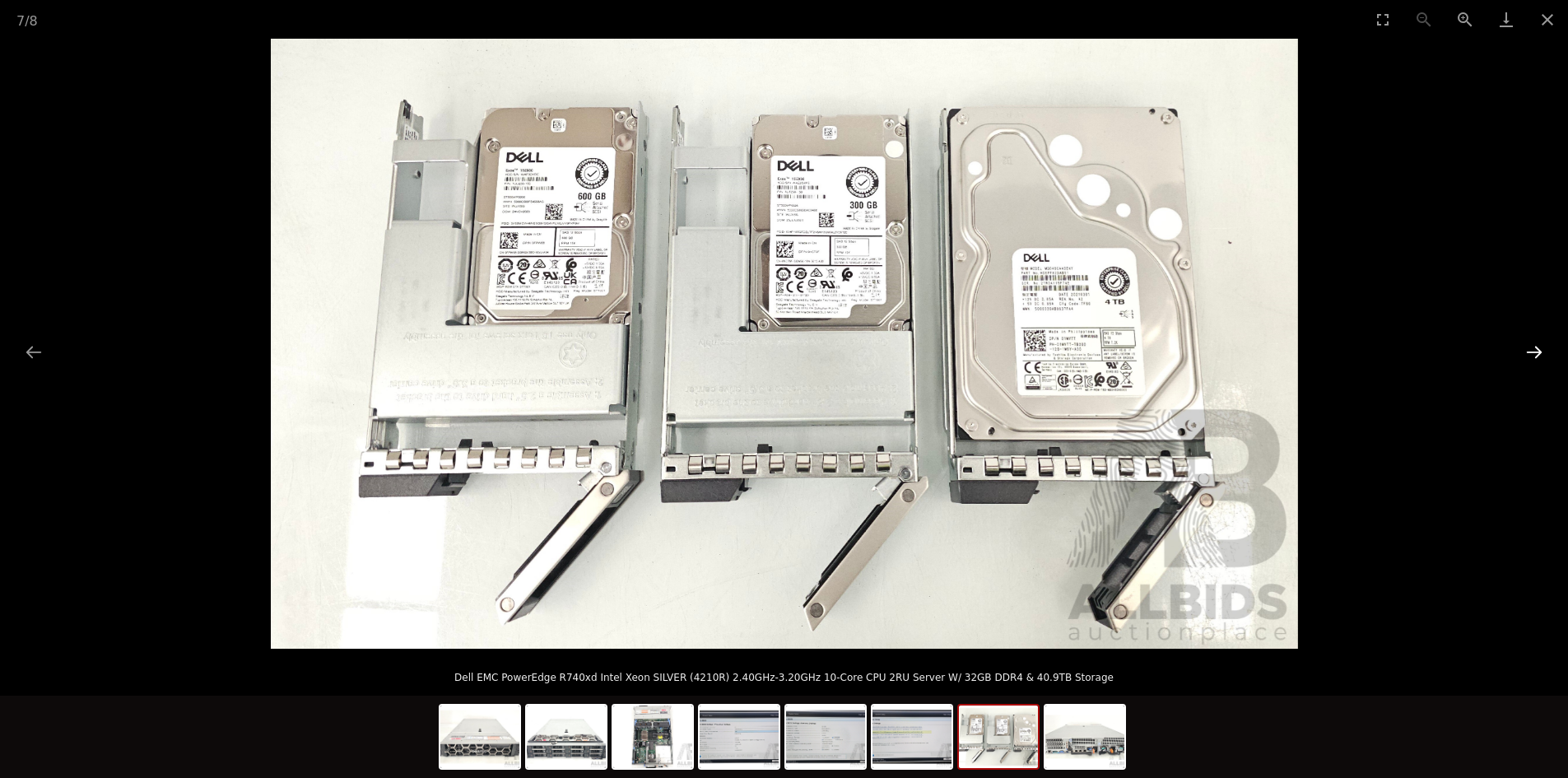
click at [1535, 353] on button "Next slide" at bounding box center [1534, 351] width 34 height 32
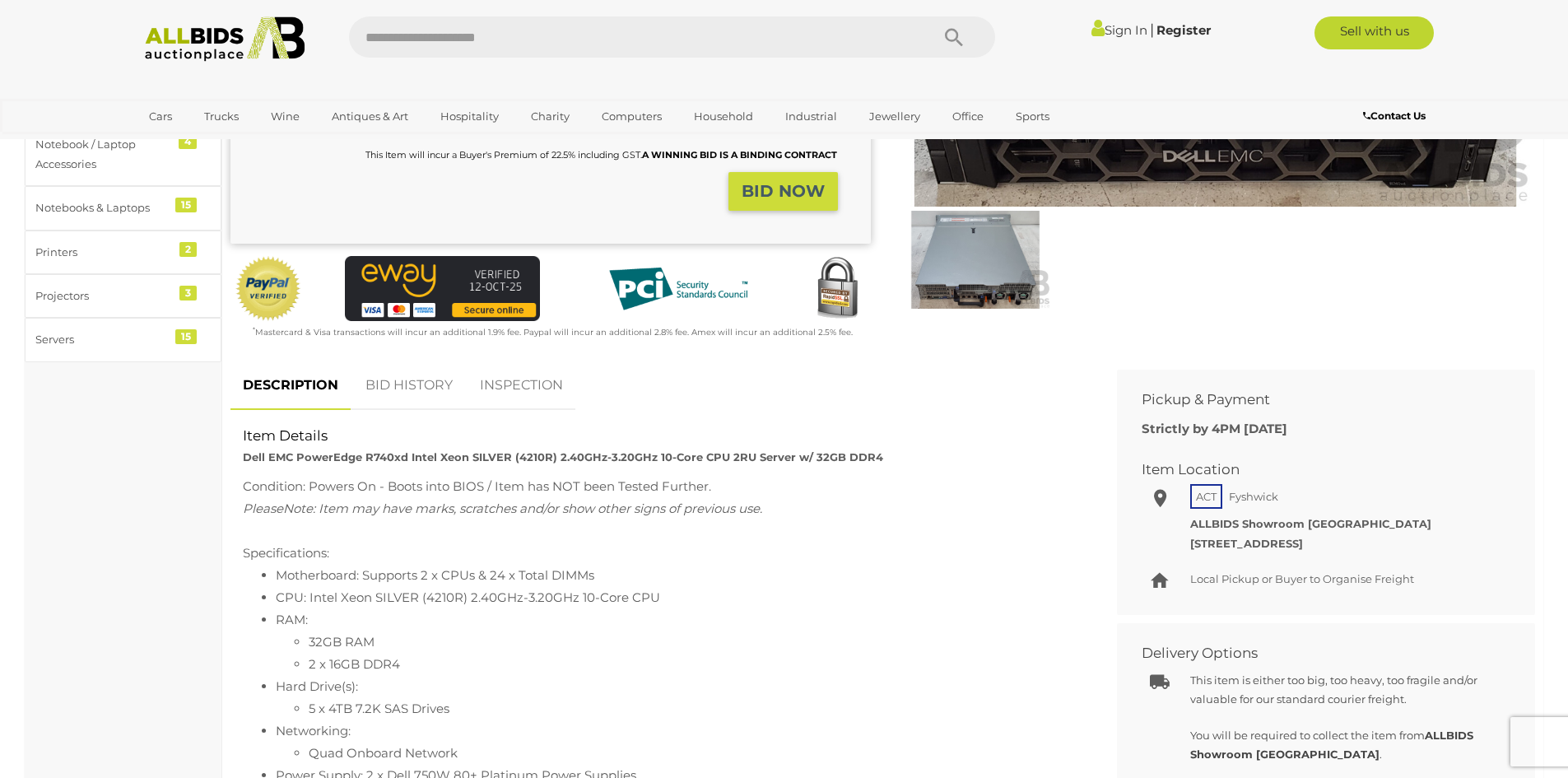
scroll to position [823, 0]
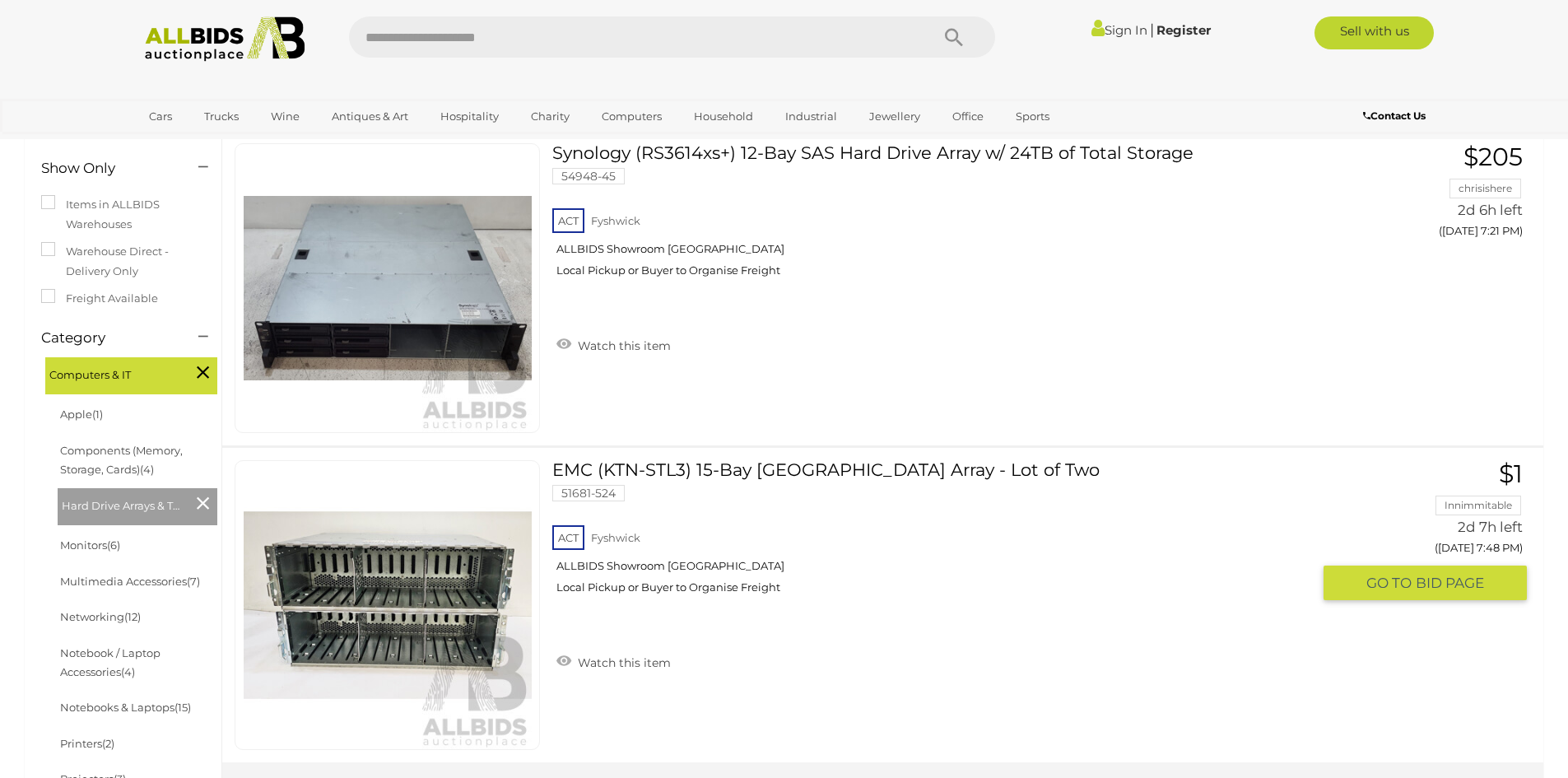
scroll to position [494, 0]
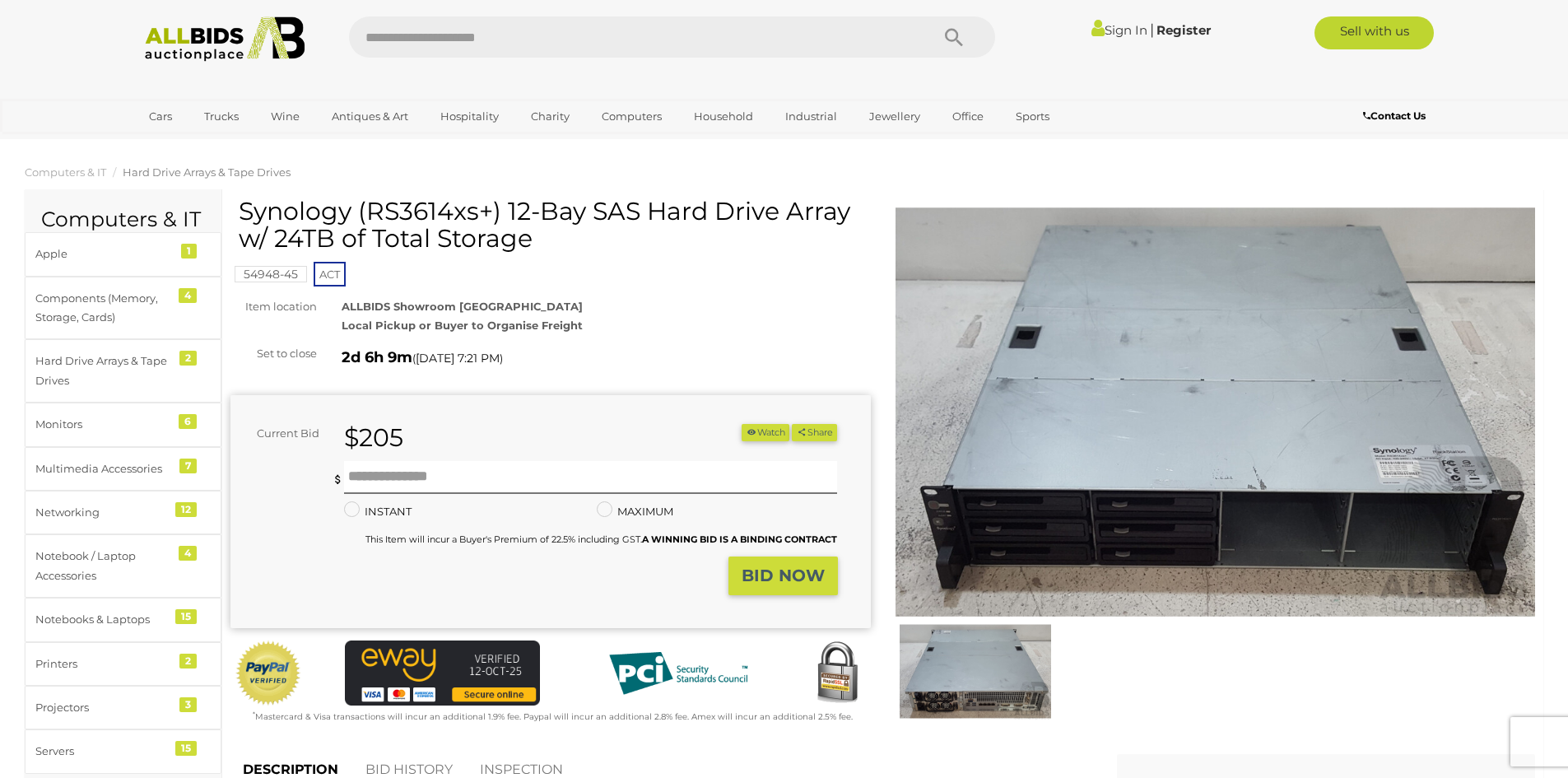
click at [1100, 479] on img at bounding box center [1215, 412] width 641 height 412
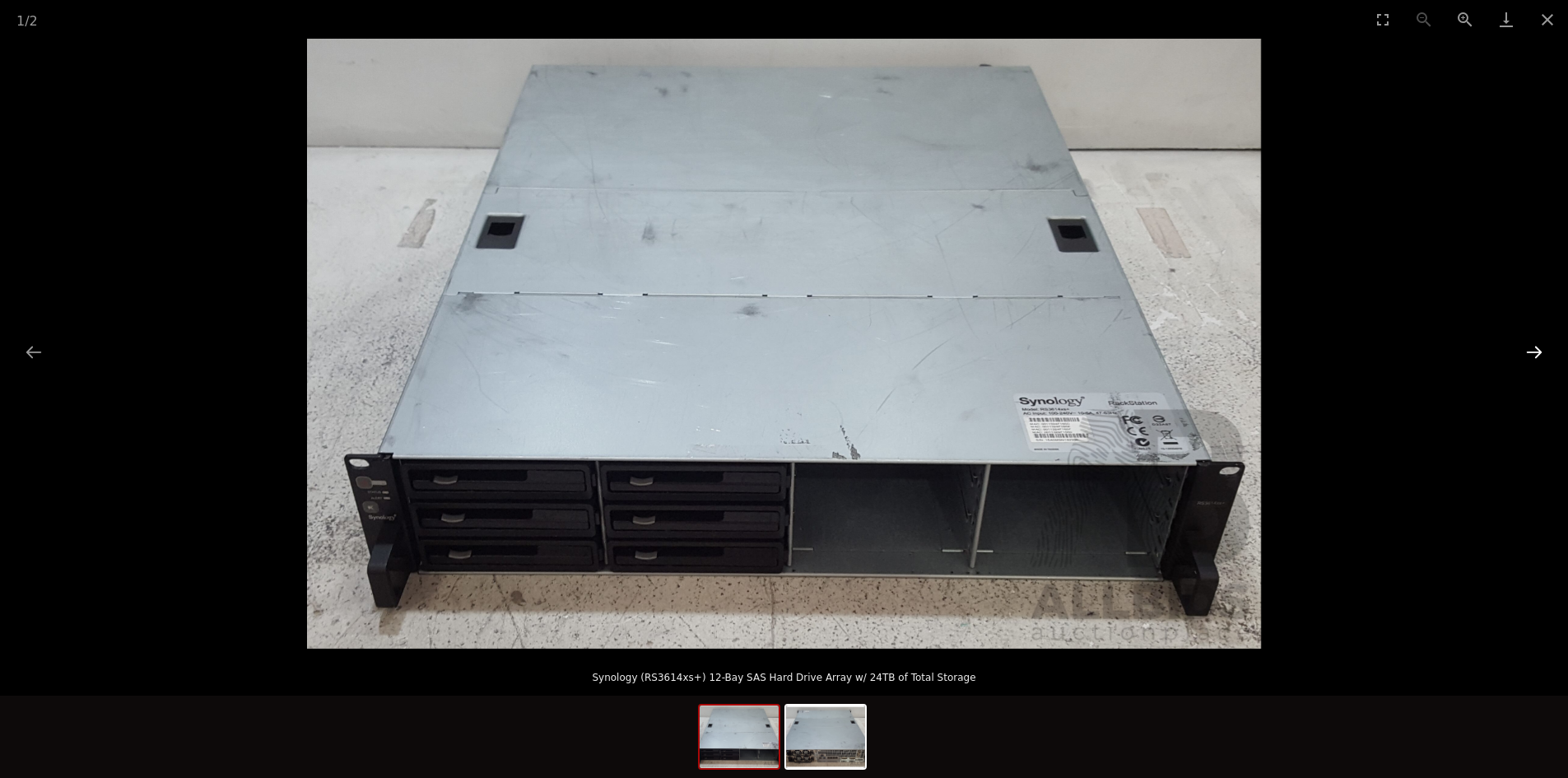
click at [1524, 351] on button "Next slide" at bounding box center [1534, 351] width 34 height 32
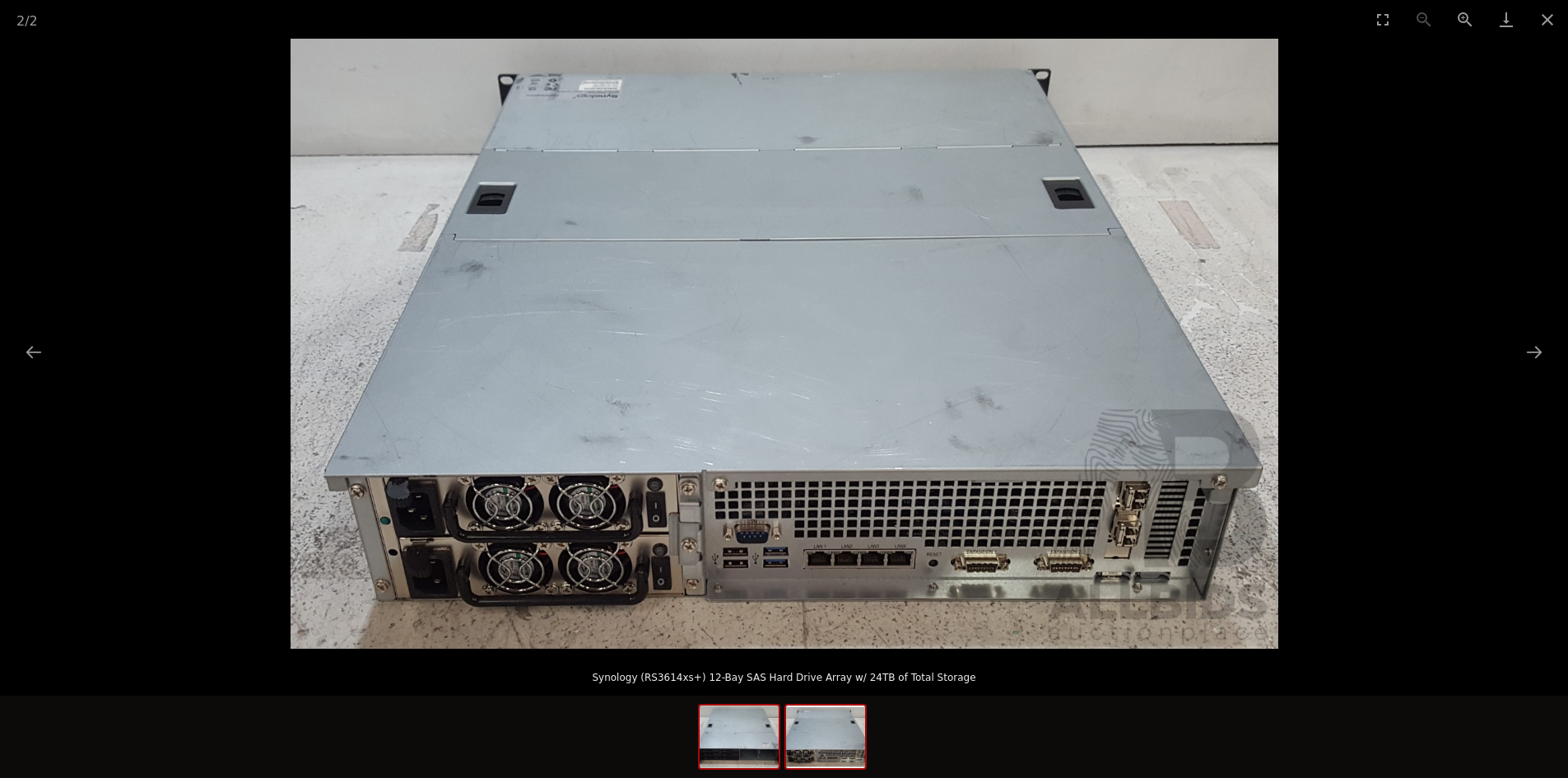
click at [776, 726] on img at bounding box center [738, 736] width 79 height 63
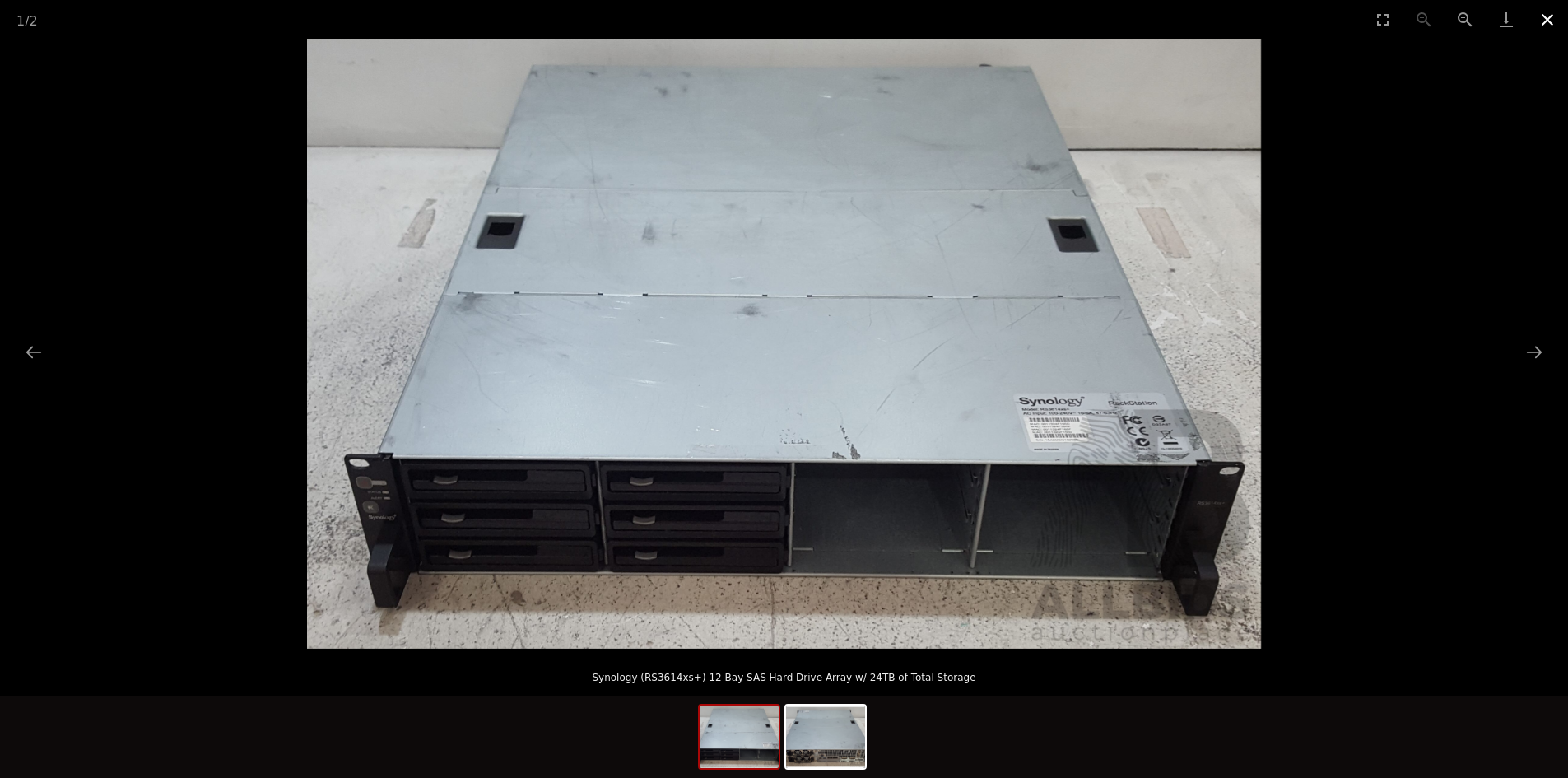
drag, startPoint x: 1542, startPoint y: 14, endPoint x: 1527, endPoint y: 20, distance: 16.2
click at [1542, 14] on button "Close gallery" at bounding box center [1547, 19] width 41 height 39
